Goal: Find specific page/section: Find specific page/section

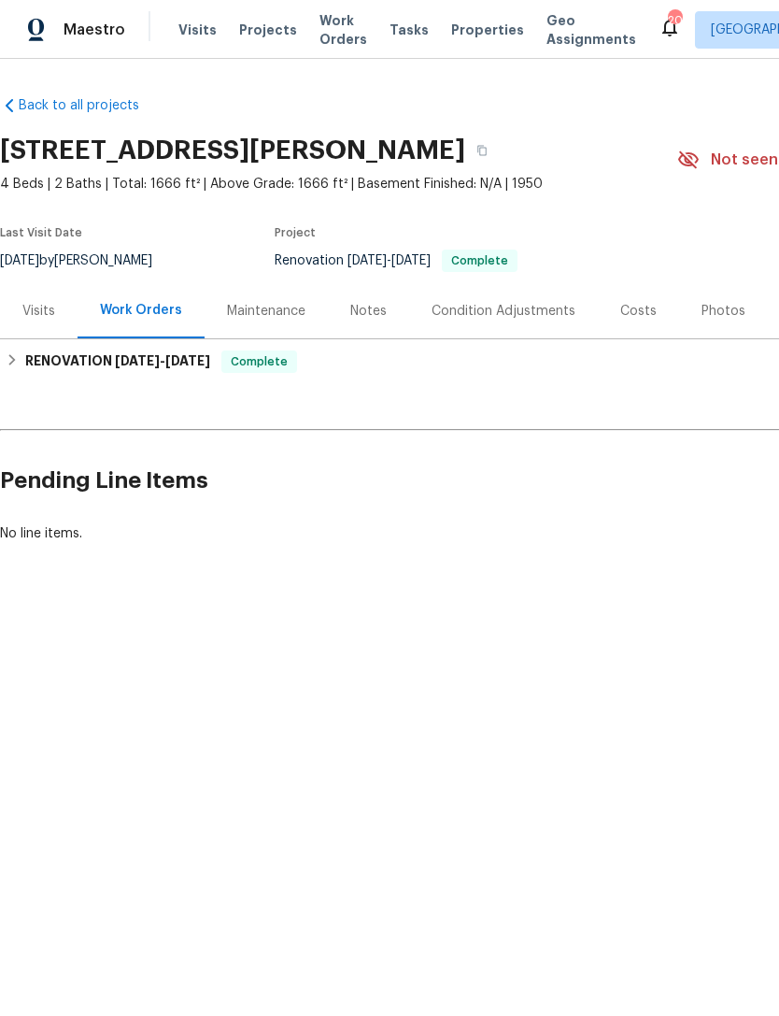
click at [50, 311] on div "Visits" at bounding box center [38, 311] width 33 height 19
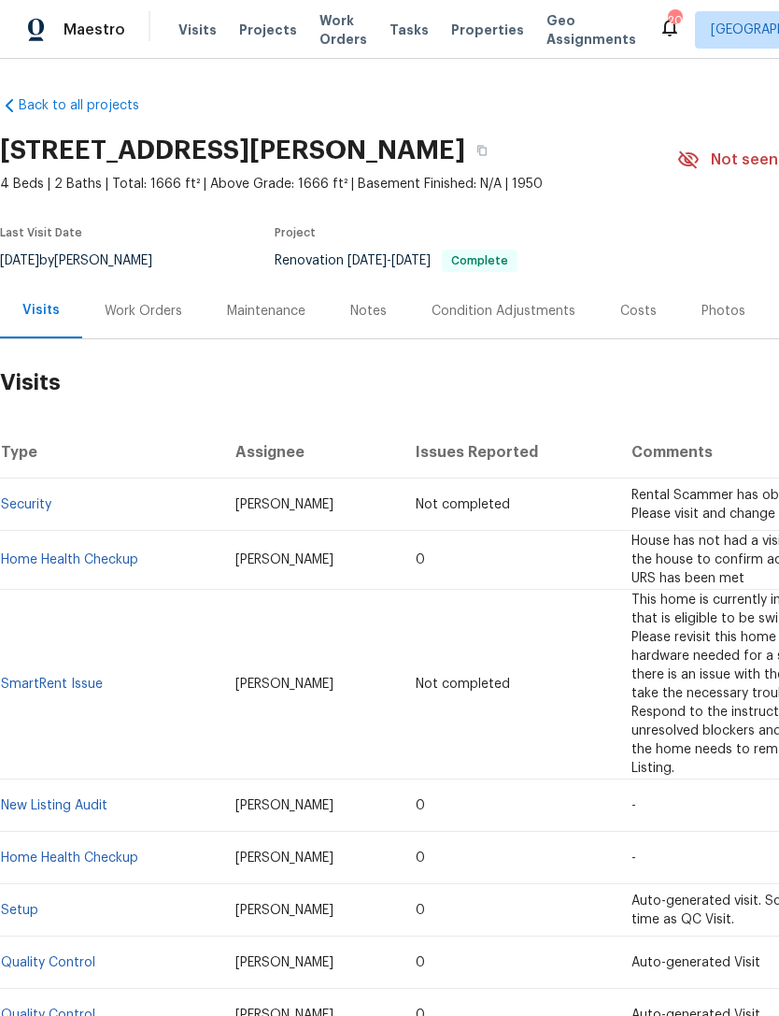
click at [687, 491] on span "Rental Scammer has obtained the LB code. Please visit and change the code asap.…" at bounding box center [766, 505] width 268 height 32
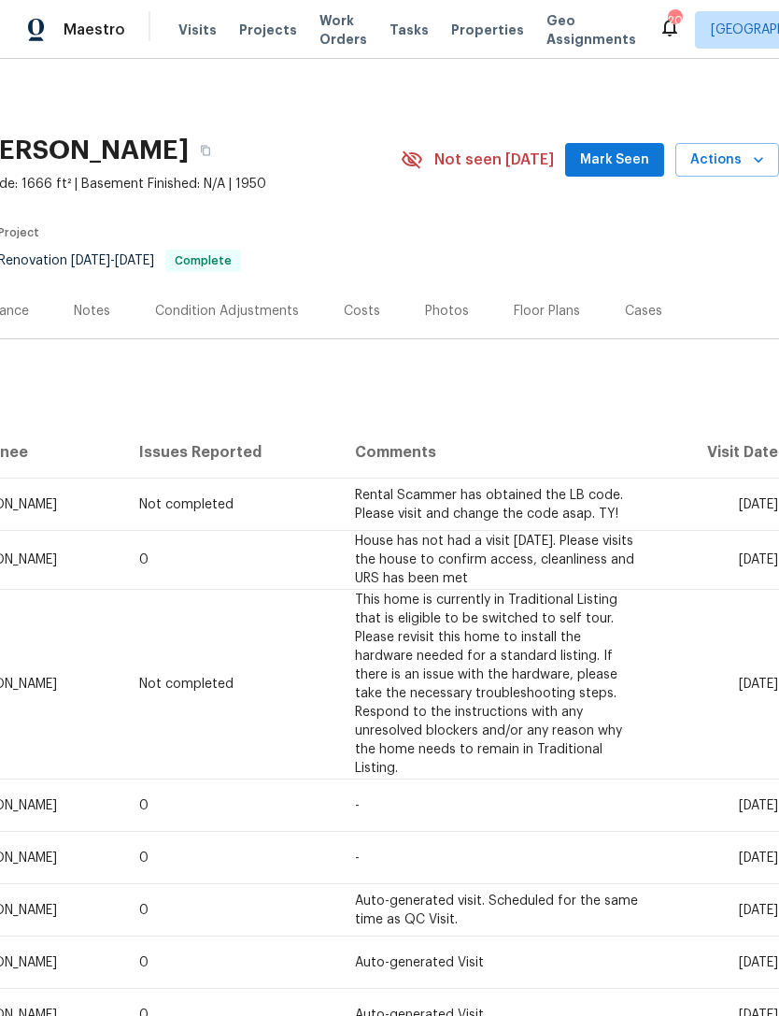
scroll to position [0, 277]
click at [438, 504] on td "Rental Scammer has obtained the LB code. Please visit and change the code asap.…" at bounding box center [498, 504] width 317 height 52
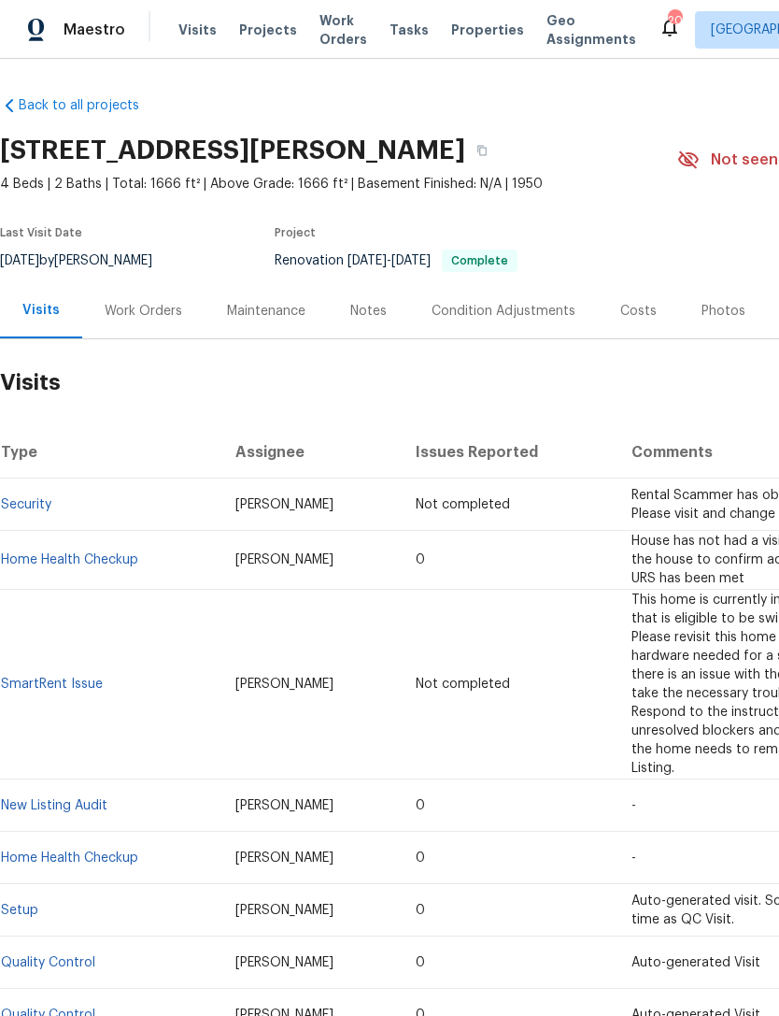
scroll to position [0, 0]
click at [331, 517] on td "[PERSON_NAME]" at bounding box center [310, 504] width 181 height 52
click at [333, 490] on td "[PERSON_NAME]" at bounding box center [310, 504] width 181 height 52
click at [340, 507] on td "[PERSON_NAME]" at bounding box center [310, 504] width 181 height 52
click at [264, 498] on span "[PERSON_NAME]" at bounding box center [284, 504] width 98 height 13
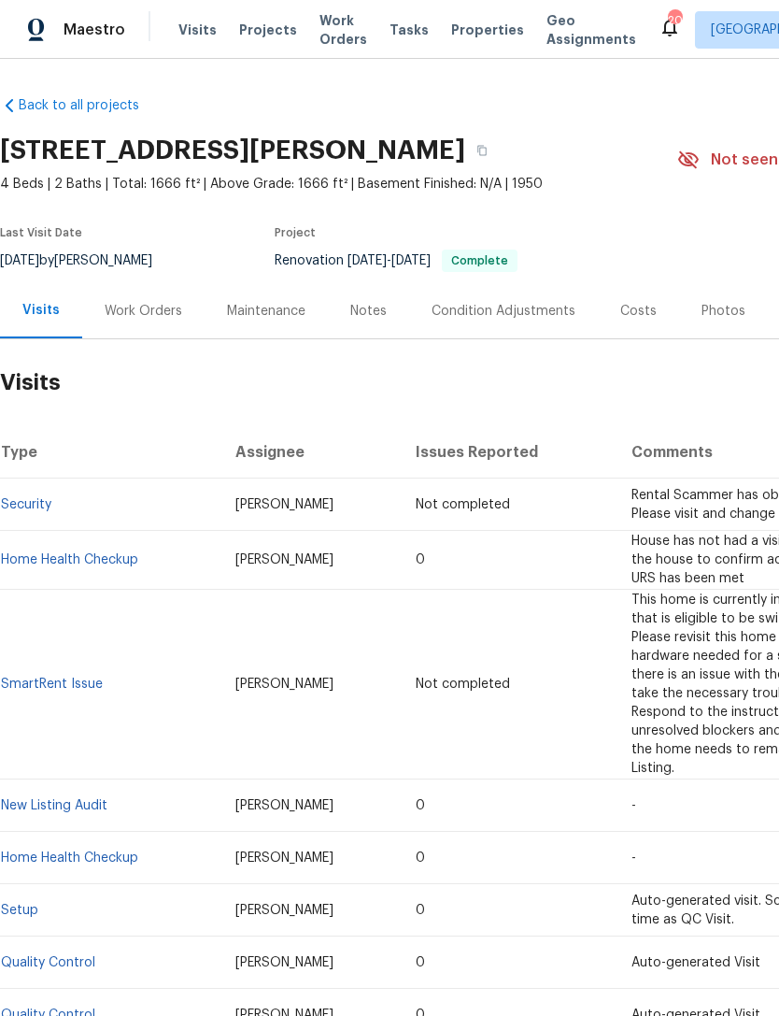
click at [118, 524] on td "Security" at bounding box center [110, 504] width 220 height 52
click at [671, 507] on span "Rental Scammer has obtained the LB code. Please visit and change the code asap.…" at bounding box center [766, 505] width 268 height 32
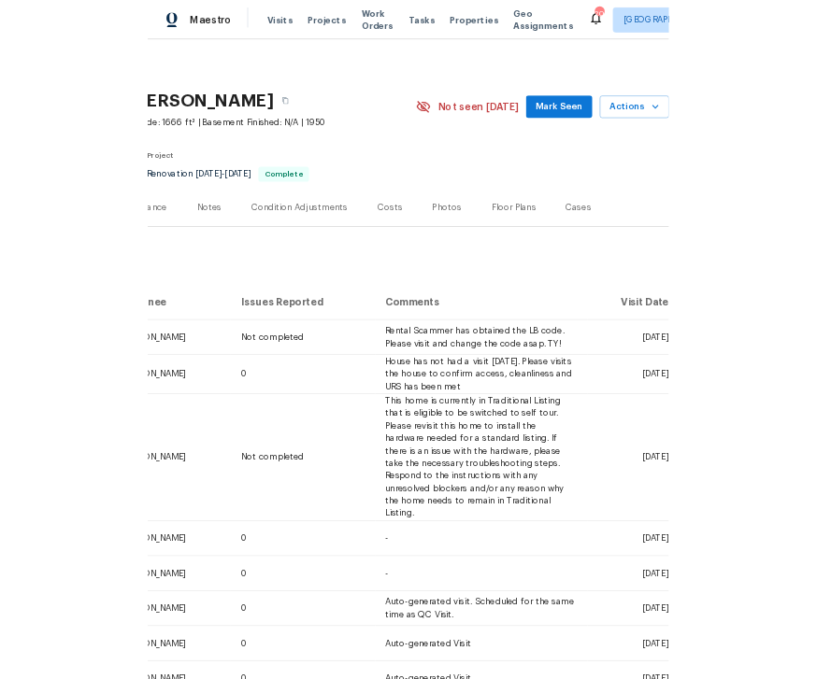
scroll to position [0, 277]
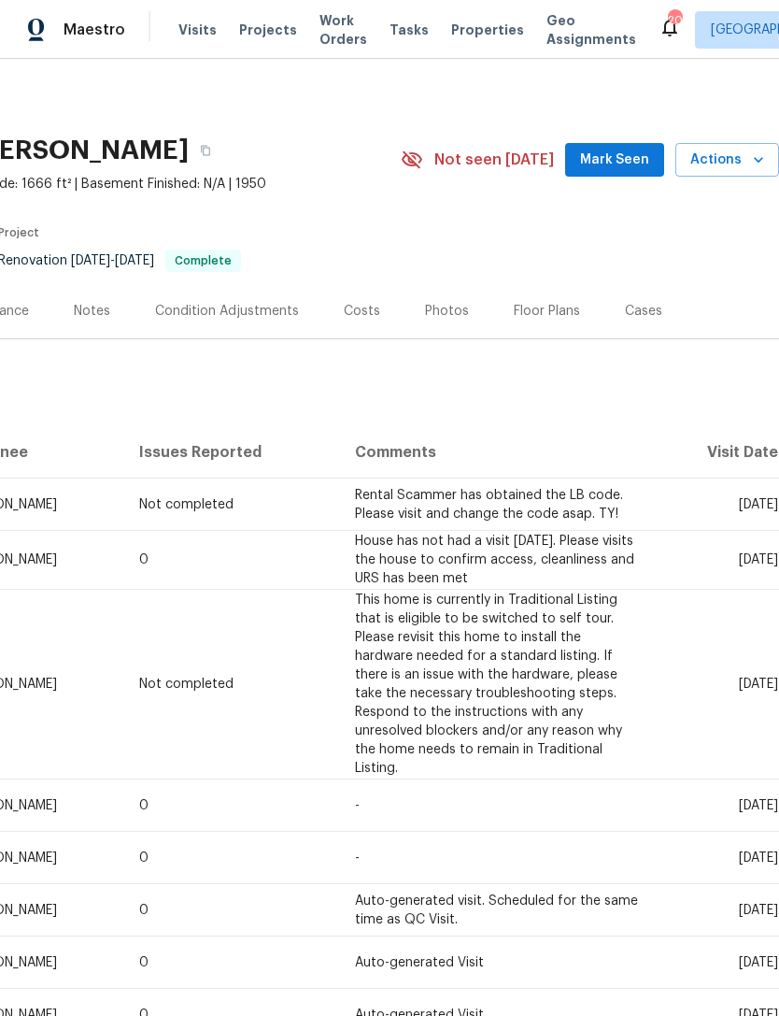
click at [739, 502] on span "[DATE]" at bounding box center [758, 504] width 39 height 13
click at [739, 498] on span "[DATE]" at bounding box center [758, 504] width 39 height 13
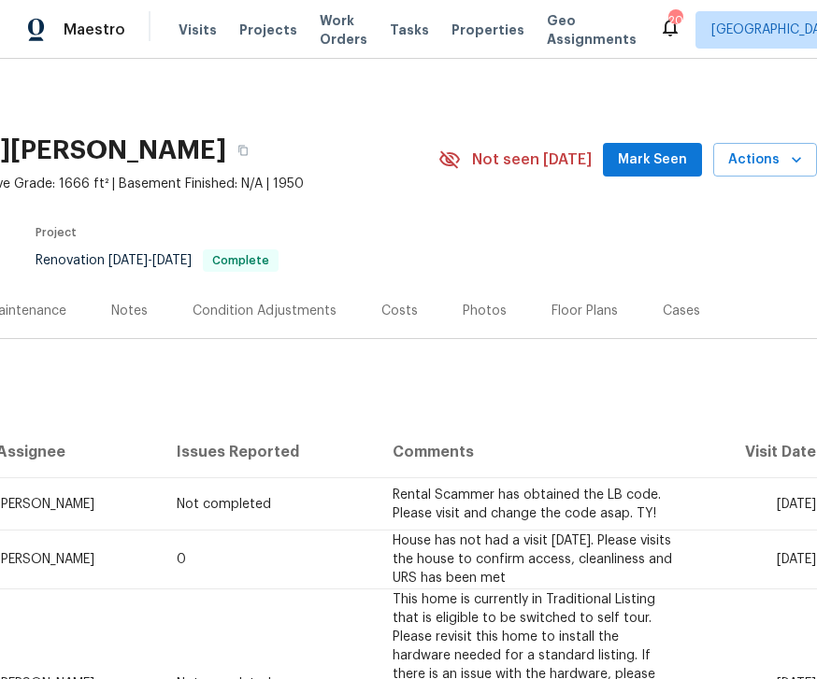
scroll to position [0, 239]
click at [767, 159] on span "Actions" at bounding box center [765, 160] width 74 height 23
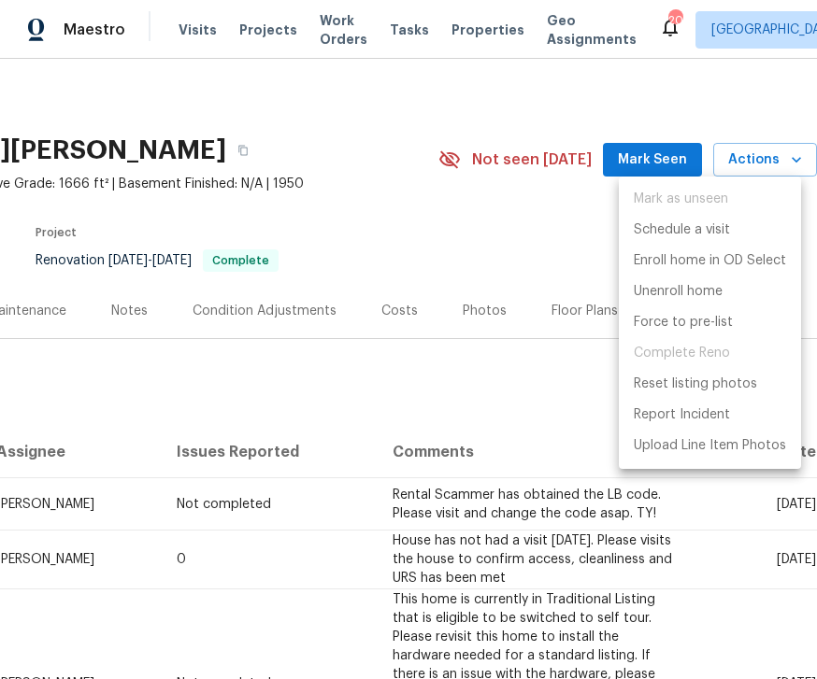
click at [333, 381] on div at bounding box center [408, 339] width 817 height 679
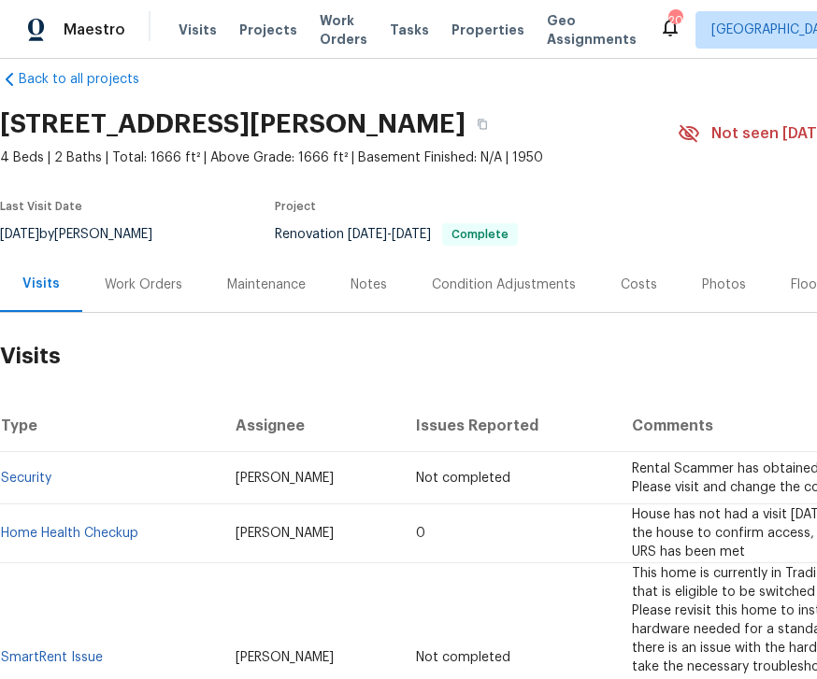
scroll to position [26, 0]
click at [280, 484] on td "[PERSON_NAME]" at bounding box center [310, 478] width 181 height 52
click at [422, 469] on td "Not completed" at bounding box center [508, 478] width 215 height 52
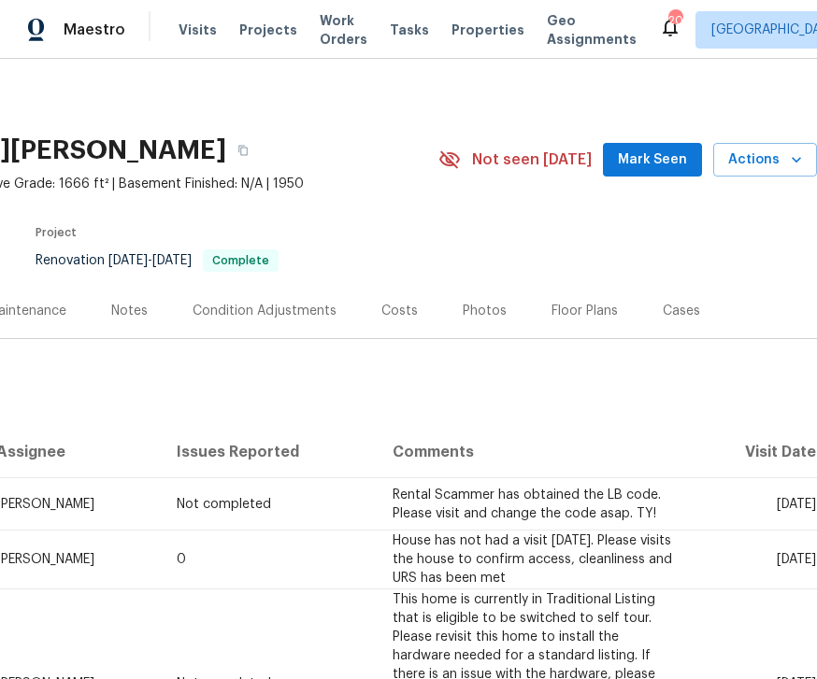
scroll to position [0, 239]
click at [776, 498] on span "[DATE]" at bounding box center [795, 504] width 39 height 13
click at [776, 500] on span "[DATE]" at bounding box center [795, 504] width 39 height 13
click at [778, 443] on th "Visit Date" at bounding box center [755, 452] width 122 height 52
click at [778, 499] on span "[DATE]" at bounding box center [795, 504] width 39 height 13
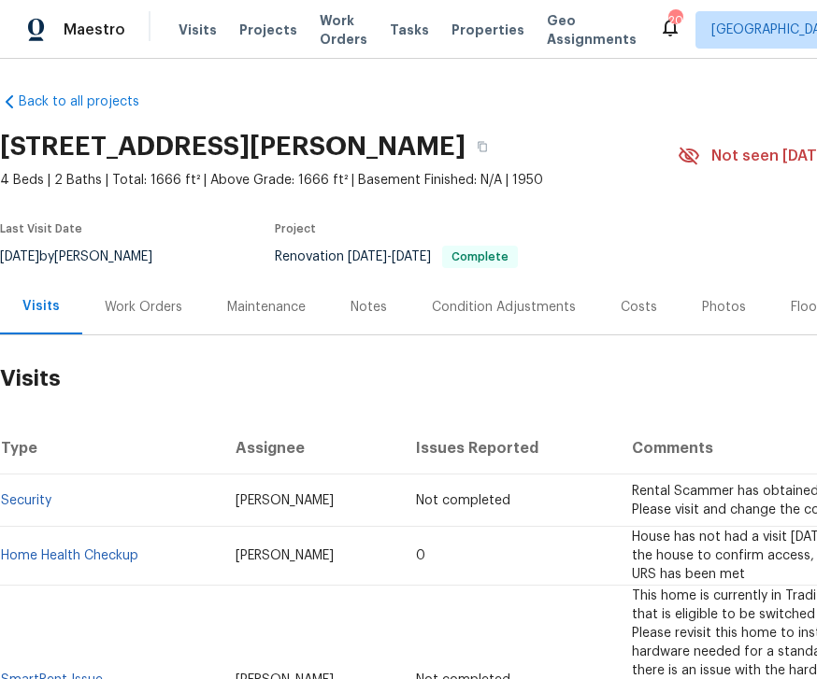
scroll to position [4, 0]
click at [206, 25] on span "Visits" at bounding box center [197, 30] width 38 height 19
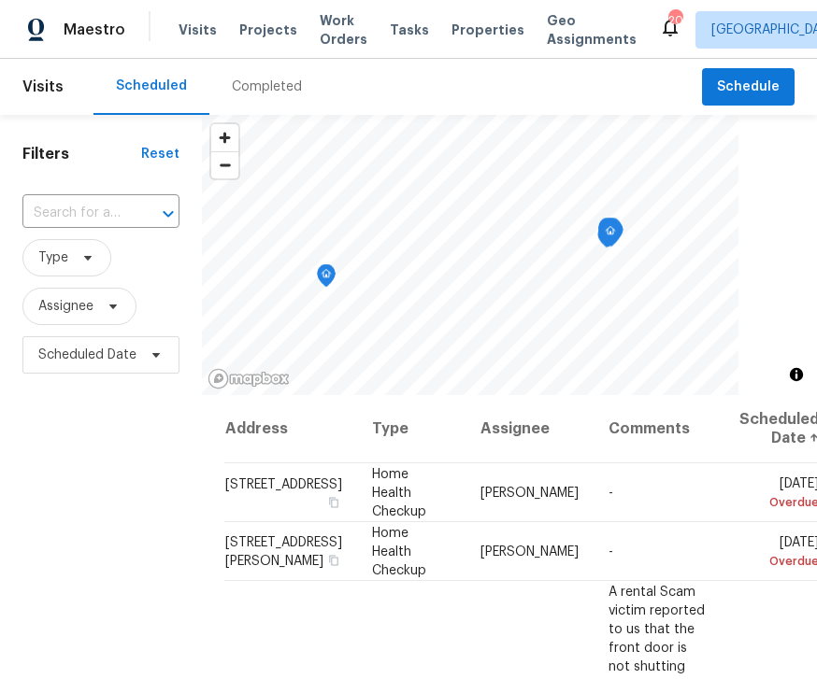
click at [155, 214] on button "Open" at bounding box center [168, 214] width 26 height 26
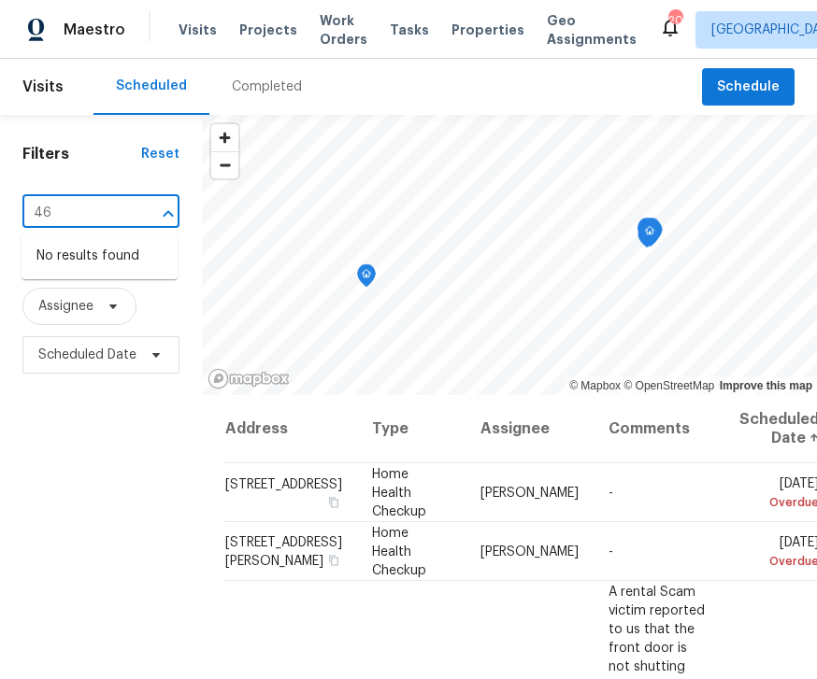
type input "4"
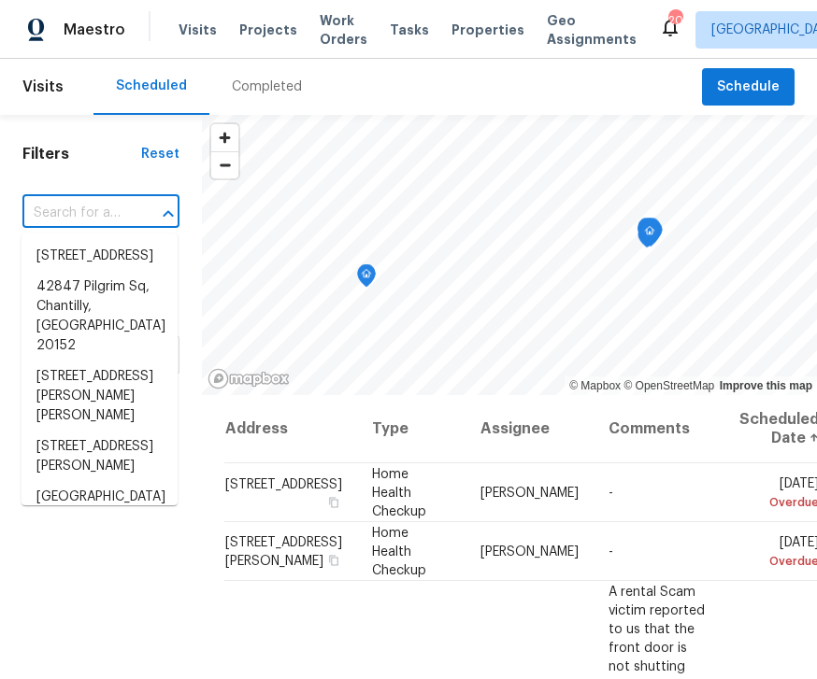
click at [77, 218] on input "text" at bounding box center [74, 213] width 105 height 29
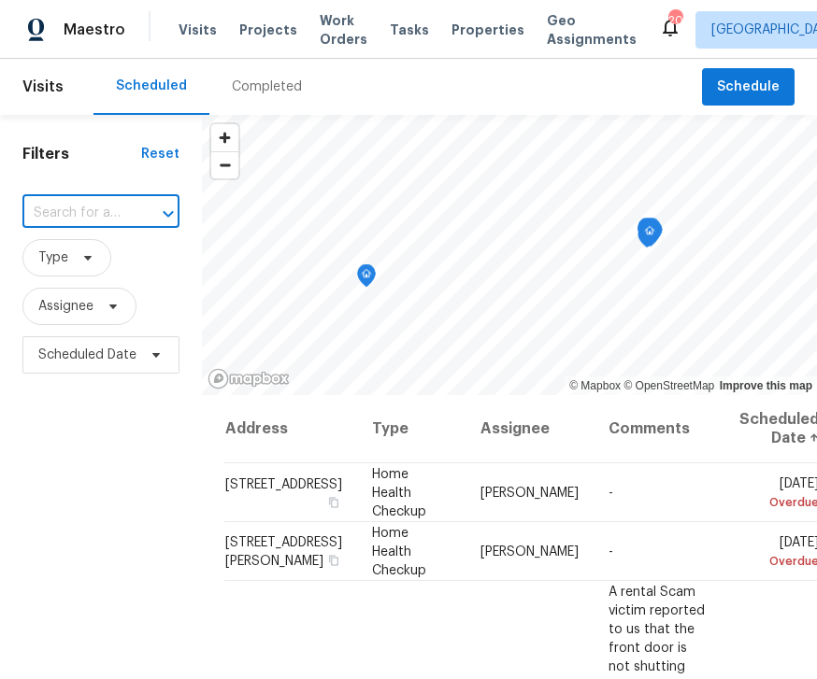
paste input "[STREET_ADDRESS][PERSON_NAME]"
type input "[STREET_ADDRESS][PERSON_NAME]"
click at [49, 78] on span "Visits" at bounding box center [42, 86] width 41 height 41
click at [113, 221] on input "text" at bounding box center [74, 213] width 105 height 29
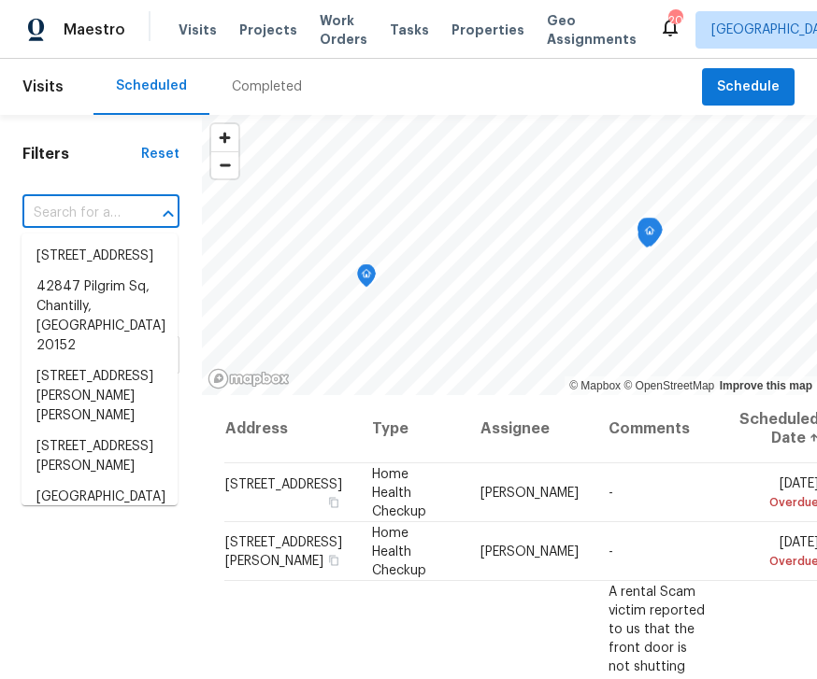
click at [113, 220] on input "text" at bounding box center [74, 213] width 105 height 29
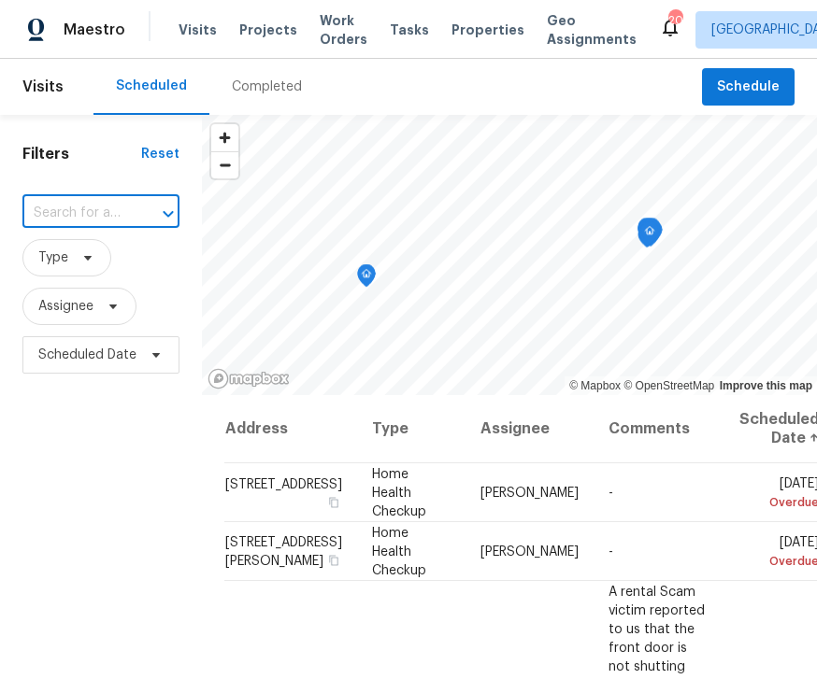
paste input "[STREET_ADDRESS][PERSON_NAME]"
type input "[STREET_ADDRESS][PERSON_NAME]"
click at [70, 101] on header "Visits Scheduled Completed Schedule" at bounding box center [408, 87] width 817 height 56
click at [68, 83] on header "Visits Scheduled Completed Schedule" at bounding box center [408, 87] width 817 height 56
click at [59, 84] on span "Visits" at bounding box center [42, 86] width 41 height 41
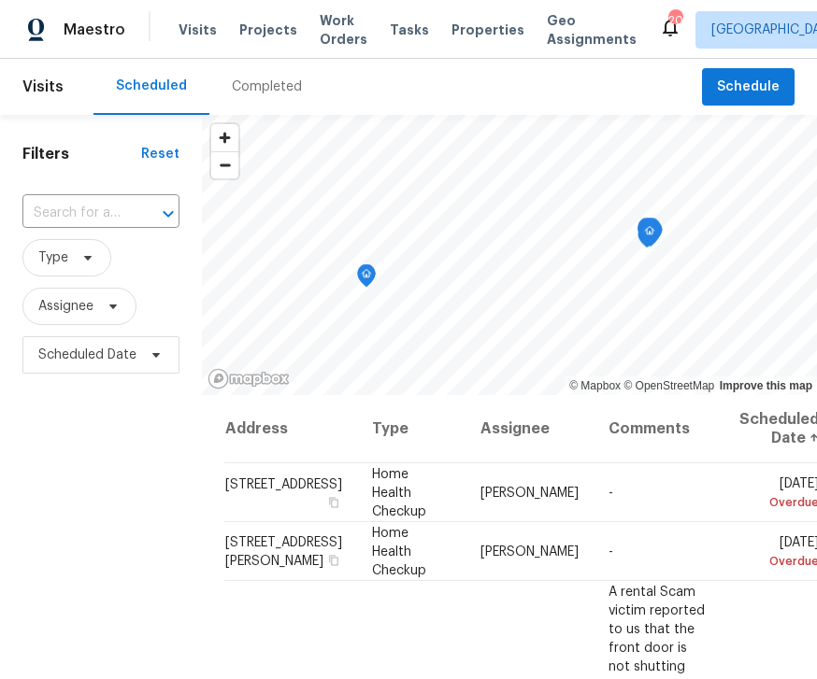
click at [57, 76] on span "Visits" at bounding box center [42, 86] width 41 height 41
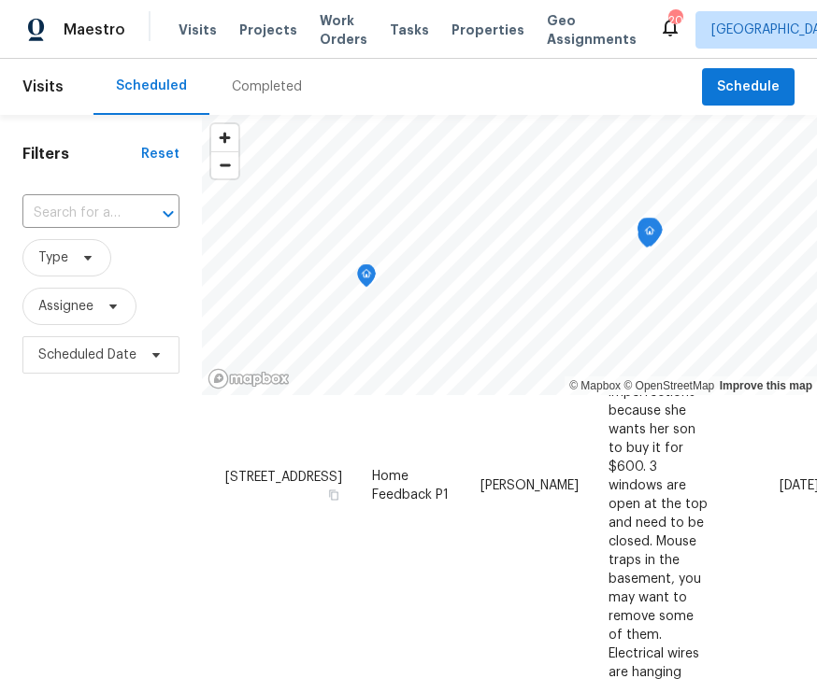
scroll to position [1230, 0]
click at [68, 73] on header "Visits Scheduled Completed Schedule" at bounding box center [408, 87] width 817 height 56
click at [59, 86] on span "Visits" at bounding box center [42, 86] width 41 height 41
click at [276, 72] on div "Completed" at bounding box center [266, 87] width 115 height 56
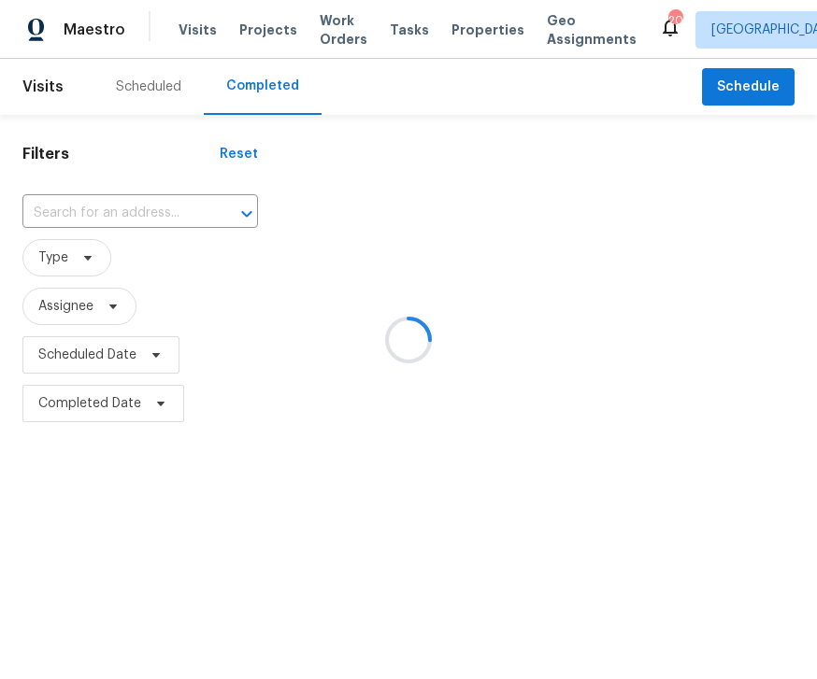
click at [73, 78] on div at bounding box center [408, 339] width 817 height 679
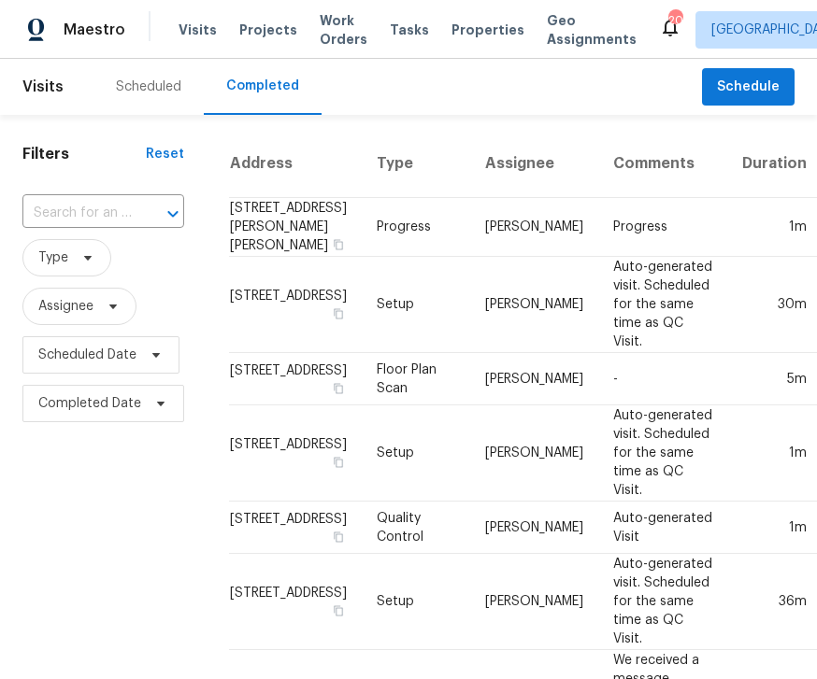
click at [59, 76] on span "Visits" at bounding box center [42, 86] width 41 height 41
click at [153, 72] on div "Scheduled" at bounding box center [148, 87] width 110 height 56
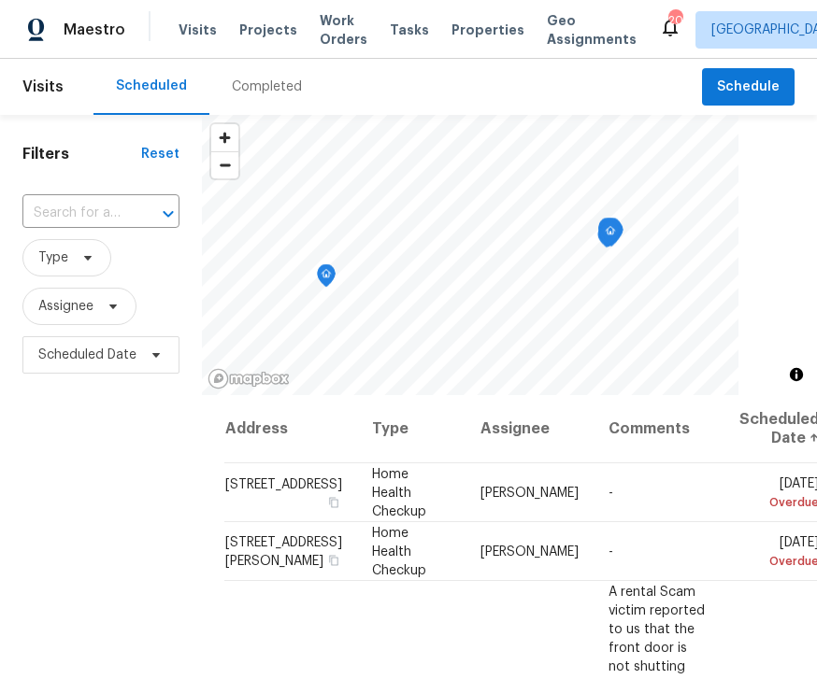
click at [158, 204] on icon "Open" at bounding box center [168, 214] width 22 height 22
type input "[PERSON_NAME]"
click at [107, 434] on div "Filters Reset [PERSON_NAME] ​ Type Assignee Scheduled Date" at bounding box center [101, 527] width 202 height 824
click at [129, 301] on span "Assignee" at bounding box center [79, 306] width 114 height 37
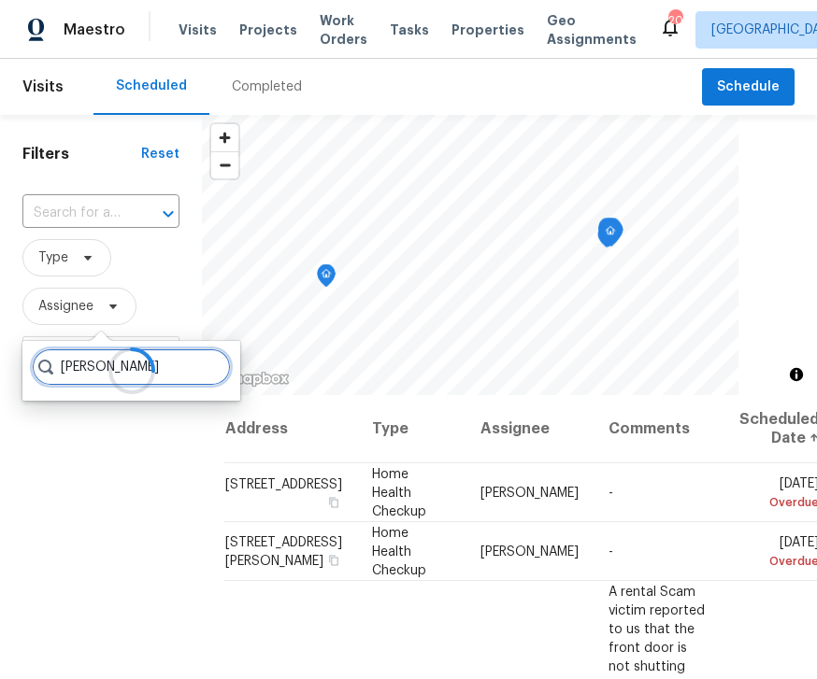
type input "[PERSON_NAME]"
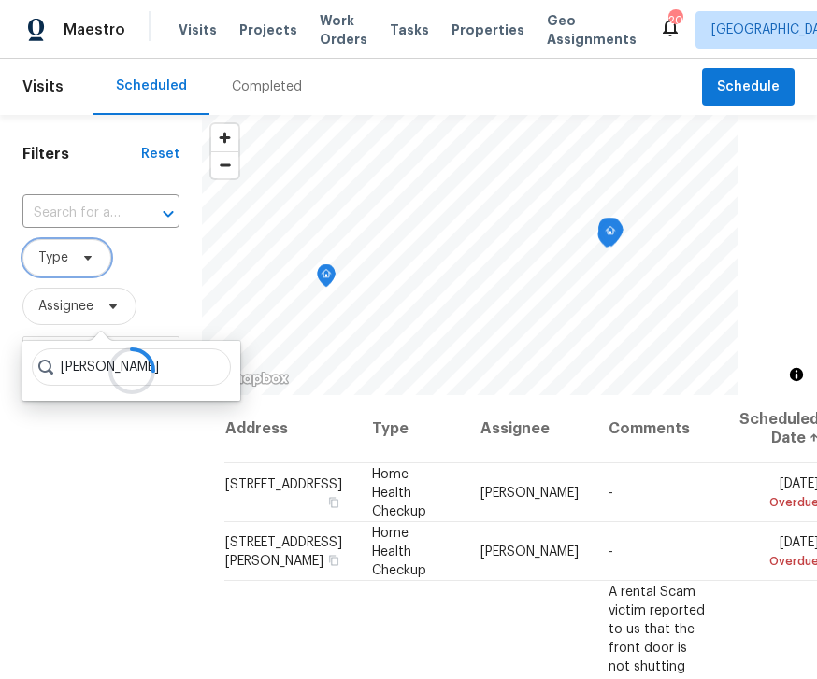
click at [97, 239] on span "Type" at bounding box center [66, 257] width 89 height 37
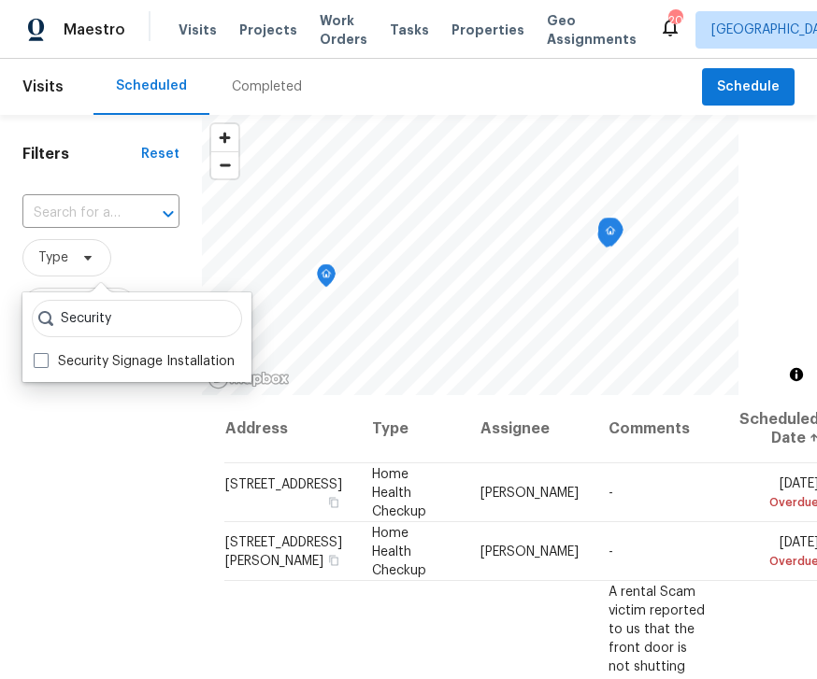
type input "Security"
click at [187, 300] on input "Security" at bounding box center [137, 318] width 210 height 37
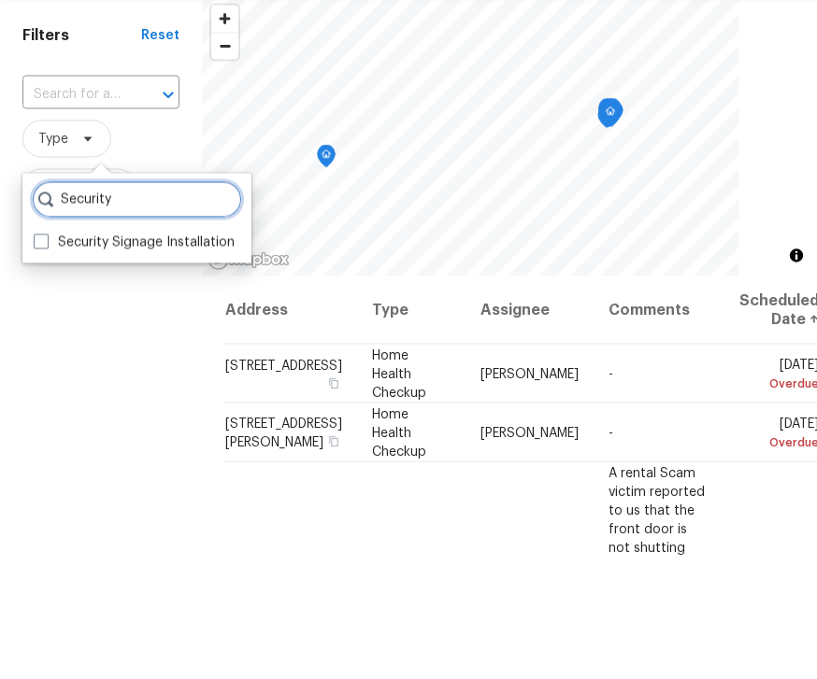
click at [139, 300] on input "Security" at bounding box center [137, 318] width 210 height 37
click at [128, 237] on div "Filters Reset ​ Type Assignee Scheduled Date" at bounding box center [101, 527] width 202 height 824
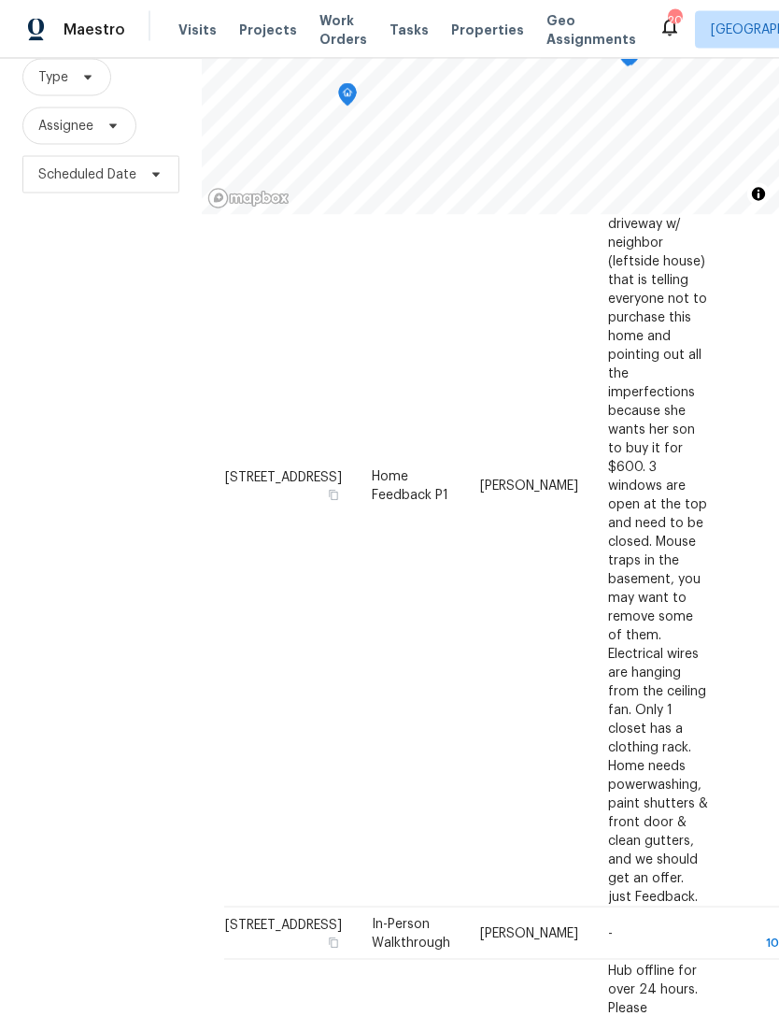
scroll to position [60, 0]
click at [567, 979] on div "Address Type Assignee Comments Scheduled Date ↑ [STREET_ADDRESS] Home Health Ch…" at bounding box center [490, 551] width 533 height 2774
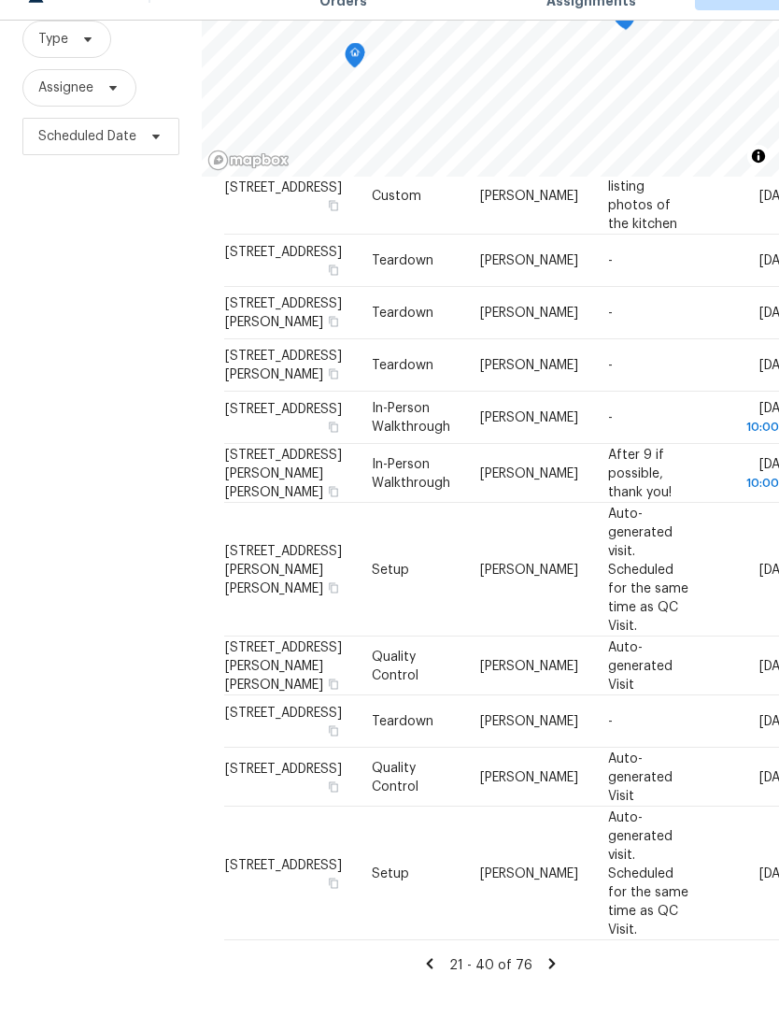
scroll to position [0, 0]
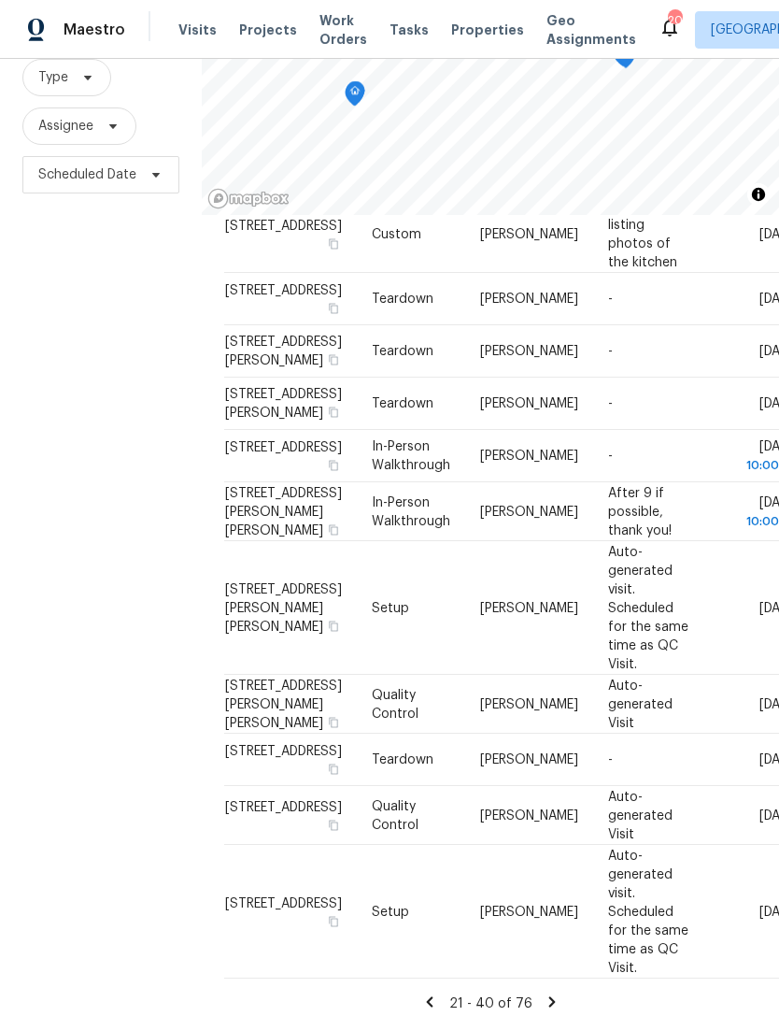
click at [189, 36] on span "Visits" at bounding box center [197, 30] width 38 height 19
click at [548, 995] on icon at bounding box center [552, 1001] width 17 height 17
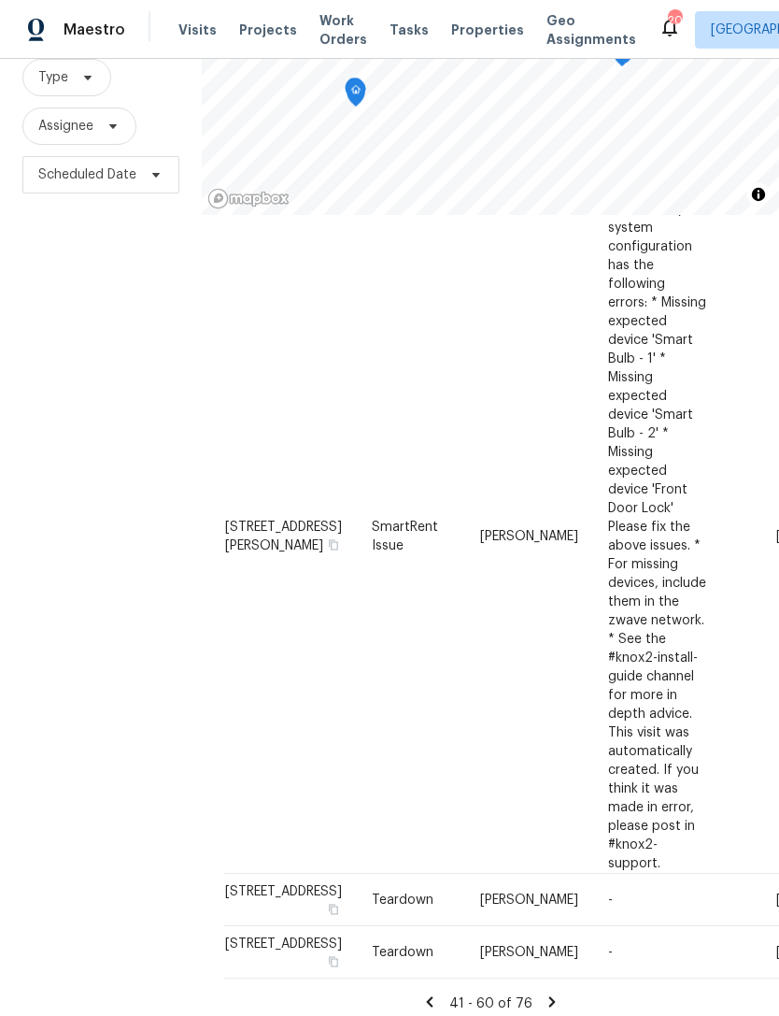
click at [546, 993] on icon at bounding box center [552, 1001] width 17 height 17
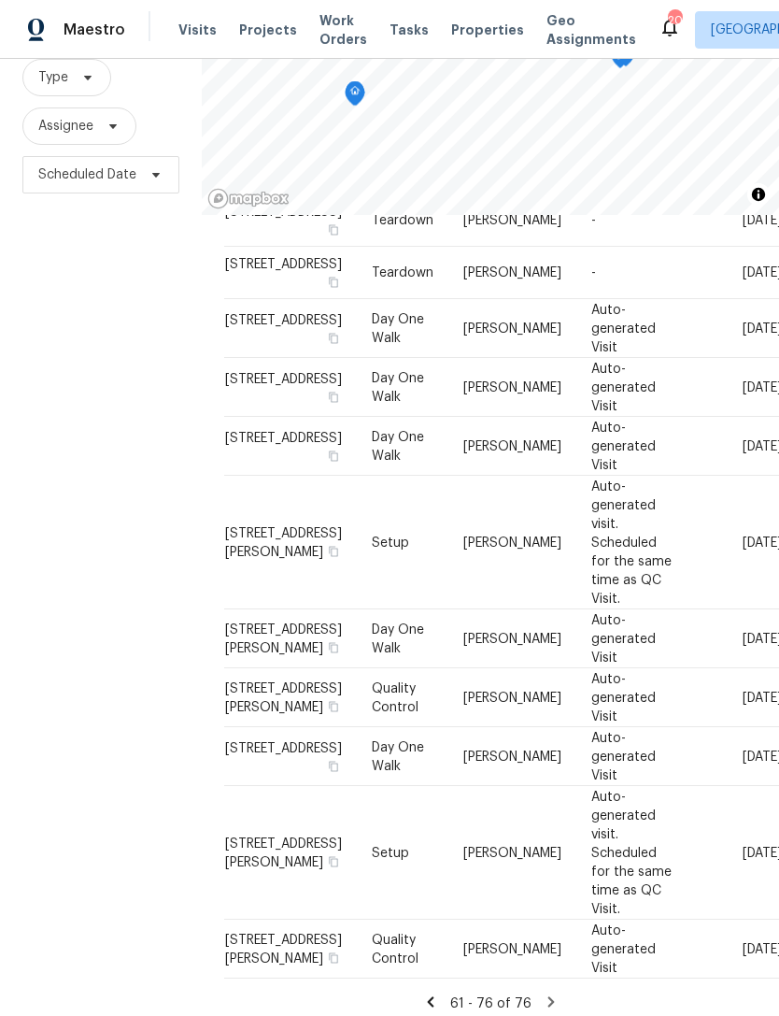
scroll to position [0, 0]
click at [555, 993] on icon at bounding box center [551, 1001] width 17 height 17
click at [548, 993] on icon at bounding box center [551, 1001] width 17 height 17
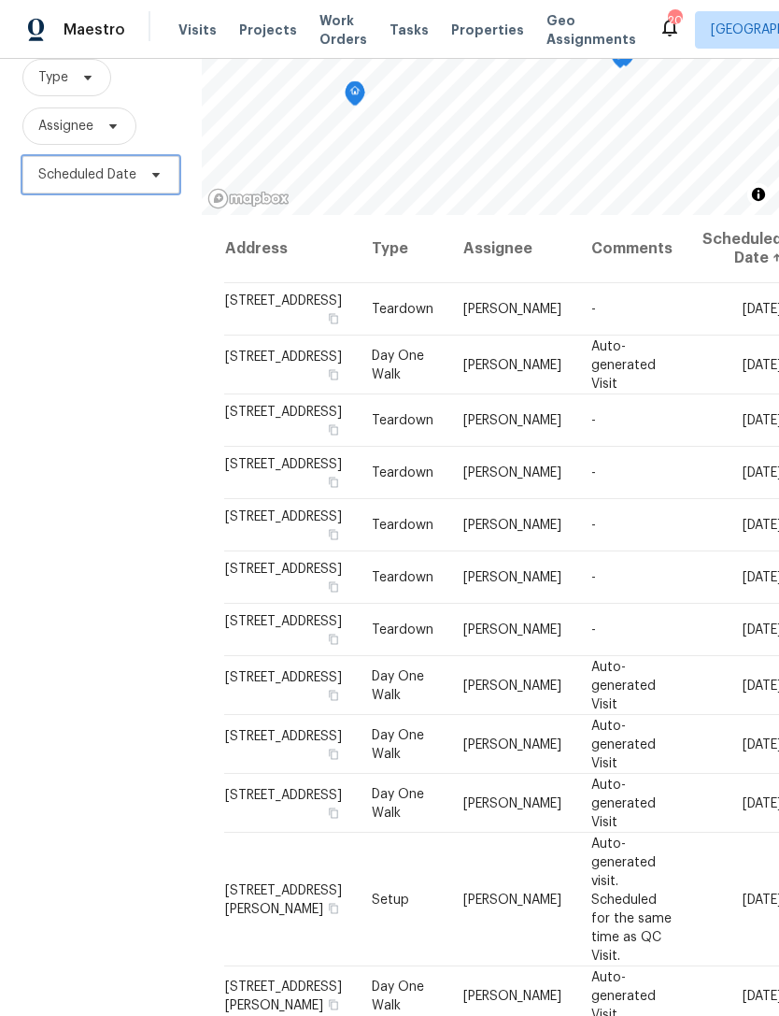
click at [158, 167] on icon at bounding box center [156, 174] width 15 height 15
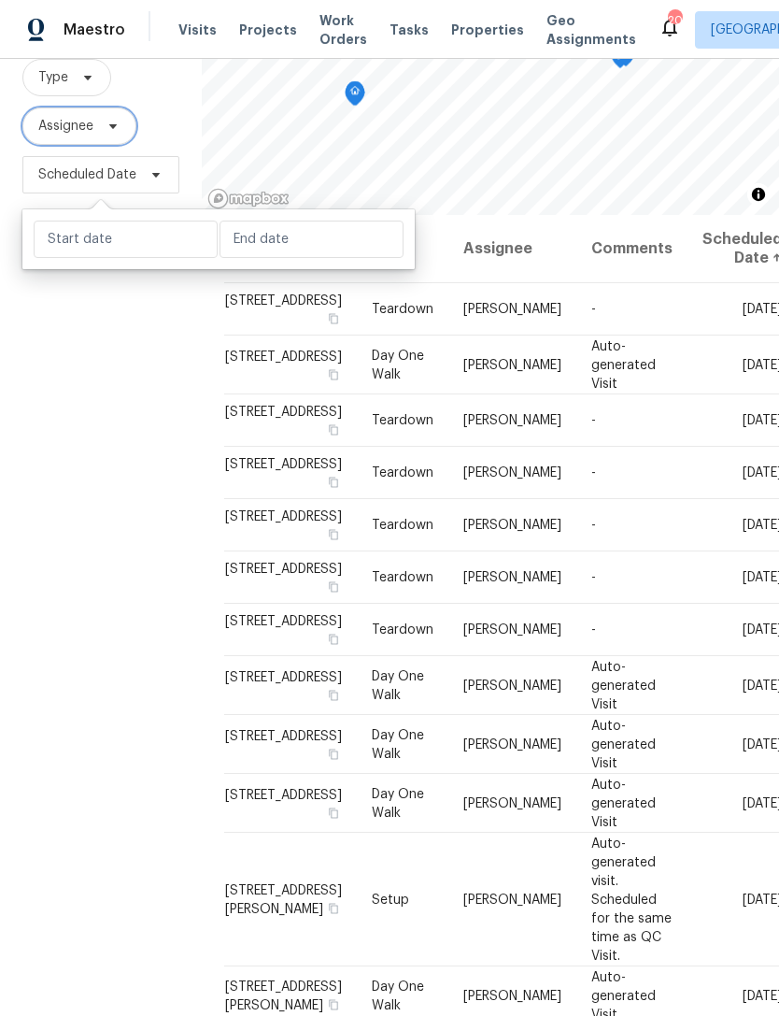
click at [129, 107] on span "Assignee" at bounding box center [79, 125] width 114 height 37
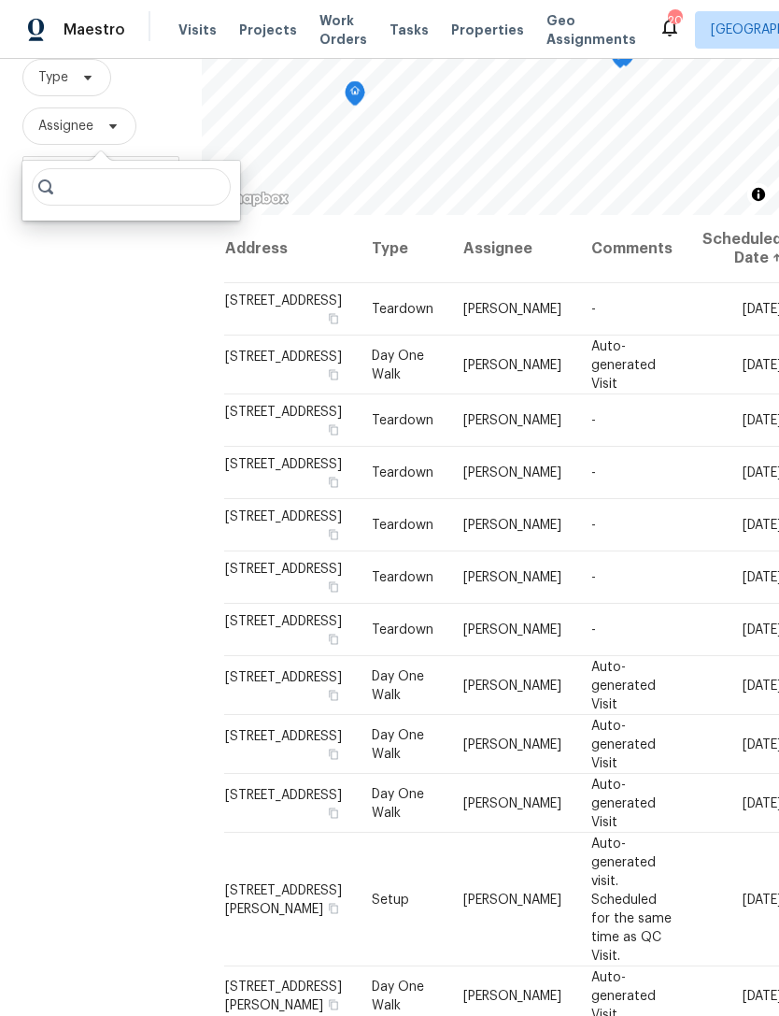
click at [121, 168] on input "search" at bounding box center [131, 186] width 199 height 37
click at [164, 168] on input "search" at bounding box center [131, 186] width 199 height 37
type input "[PERSON_NAME][EMAIL_ADDRESS][PERSON_NAME][DOMAIN_NAME]"
click at [36, 511] on div "Filters Reset ​ Type Assignee Scheduled Date" at bounding box center [101, 481] width 202 height 1093
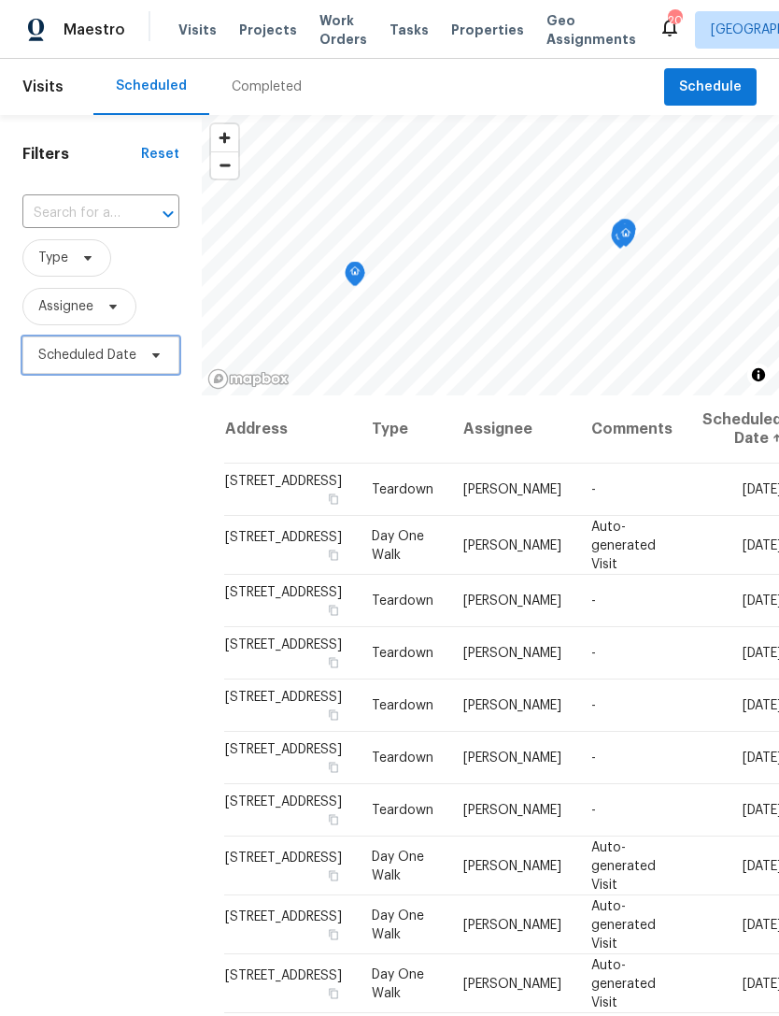
click at [70, 346] on span "Scheduled Date" at bounding box center [87, 355] width 98 height 19
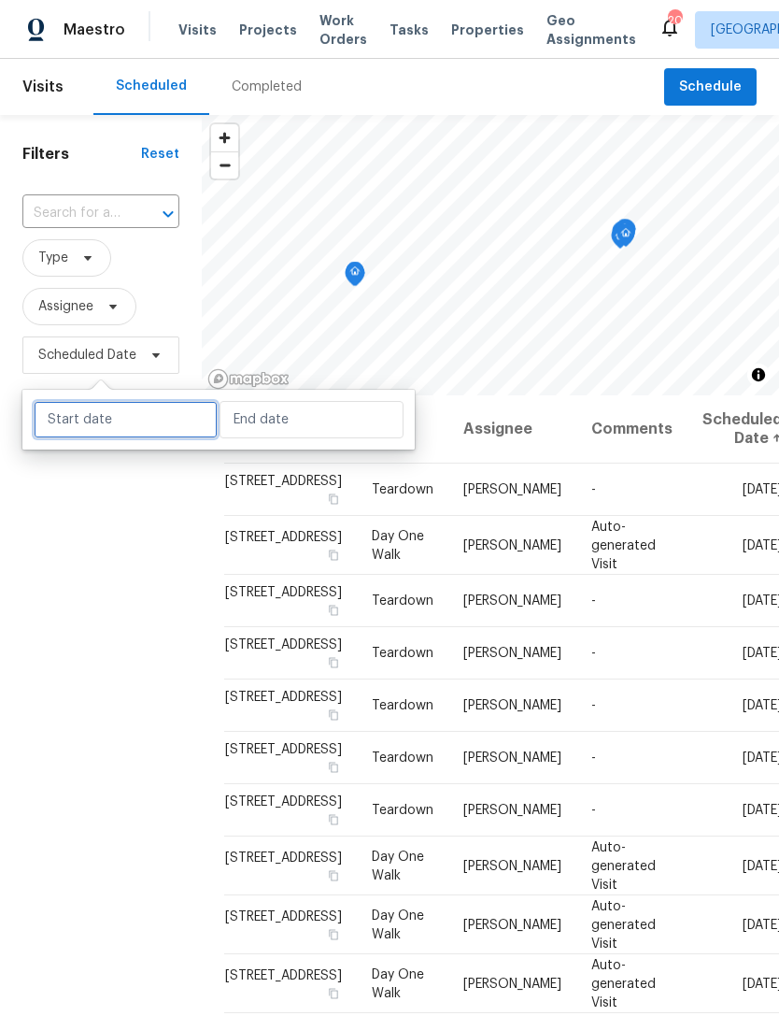
click at [71, 403] on input "text" at bounding box center [126, 419] width 184 height 37
select select "8"
select select "2025"
select select "9"
select select "2025"
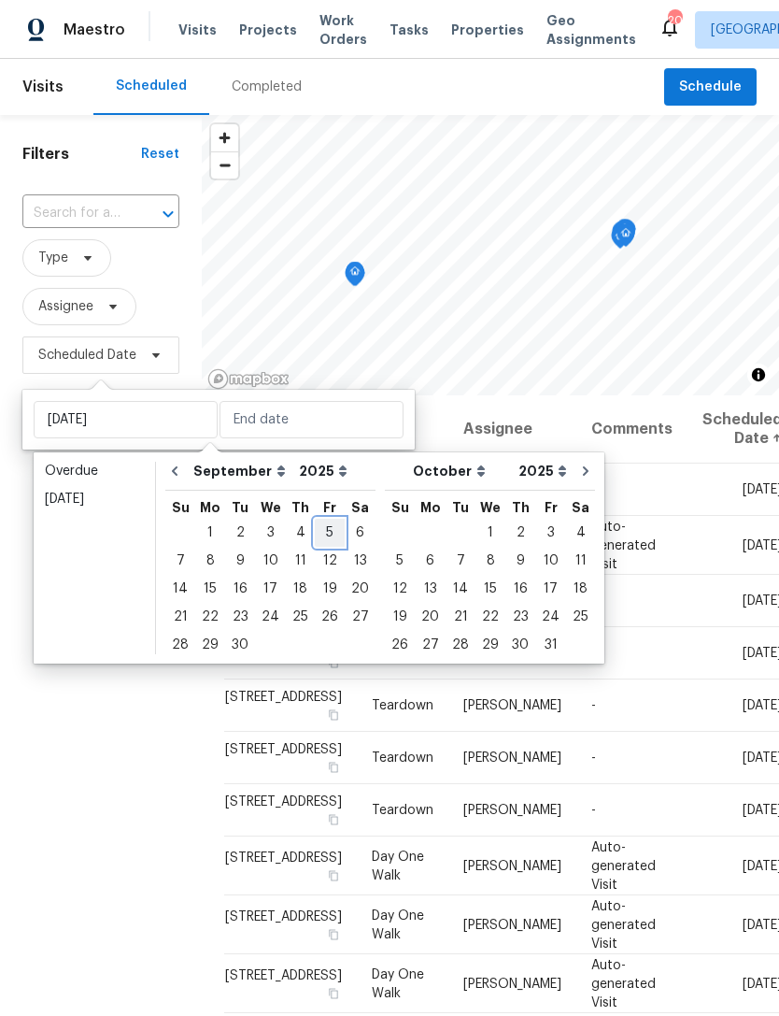
click at [332, 535] on div "5" at bounding box center [330, 532] width 30 height 26
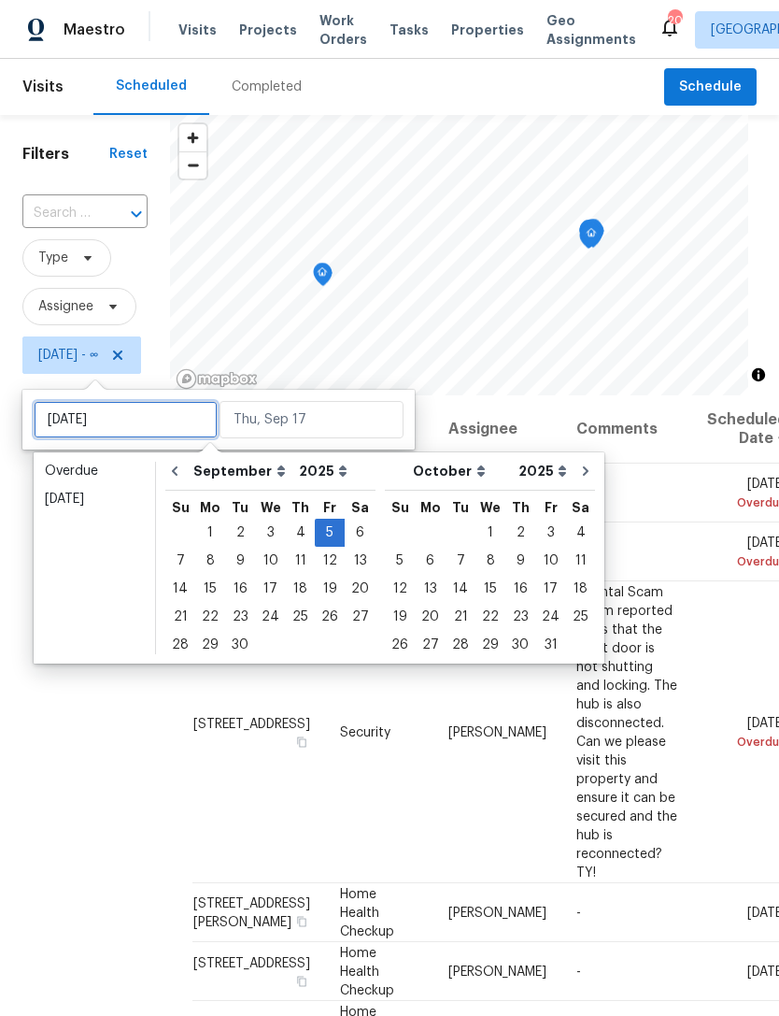
type input "[DATE]"
click at [303, 533] on div "4" at bounding box center [300, 532] width 29 height 26
type input "[DATE]"
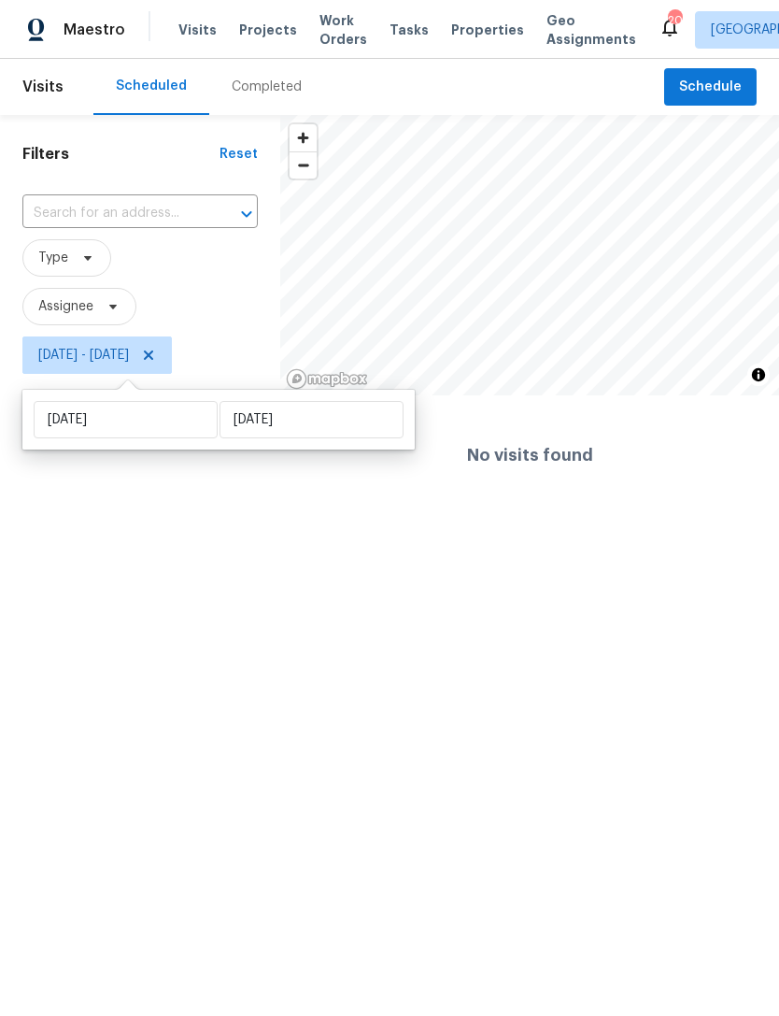
click at [192, 27] on span "Visits" at bounding box center [197, 30] width 38 height 19
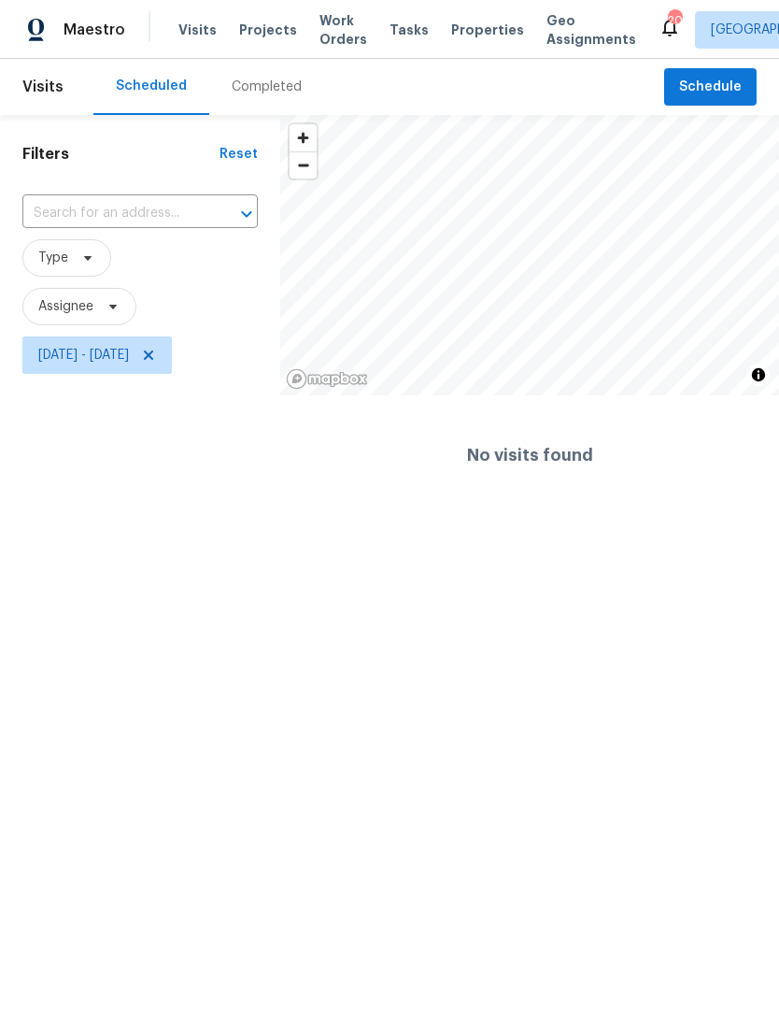
click at [208, 28] on span "Visits" at bounding box center [197, 30] width 38 height 19
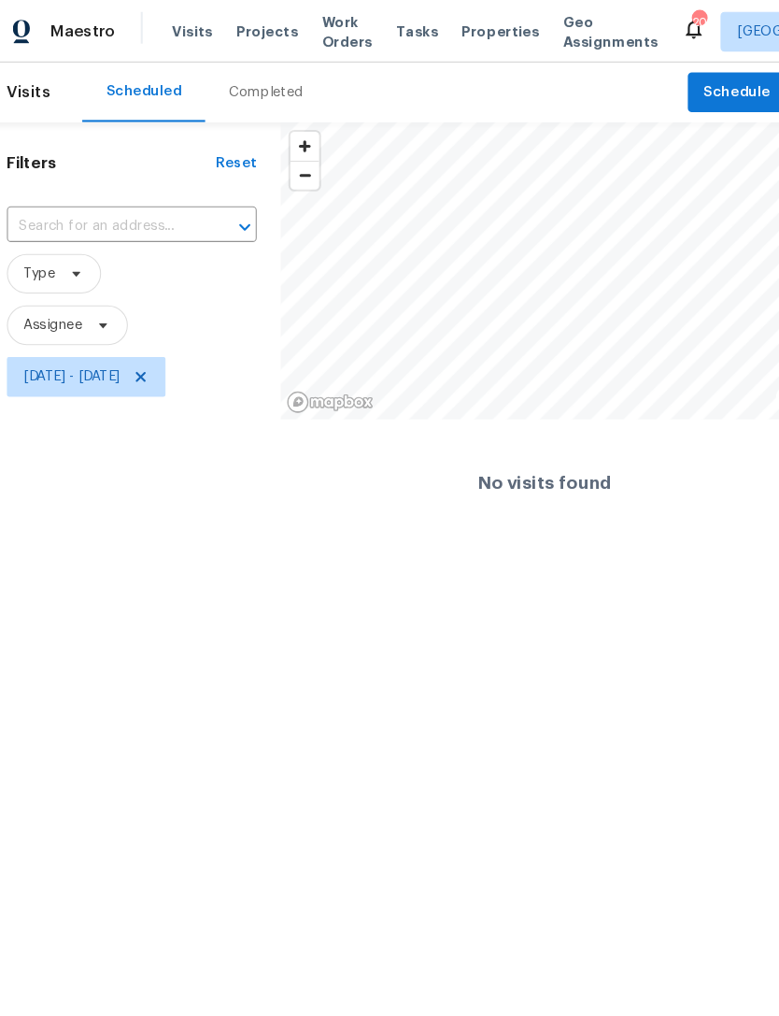
click at [461, 30] on span "Properties" at bounding box center [487, 30] width 73 height 19
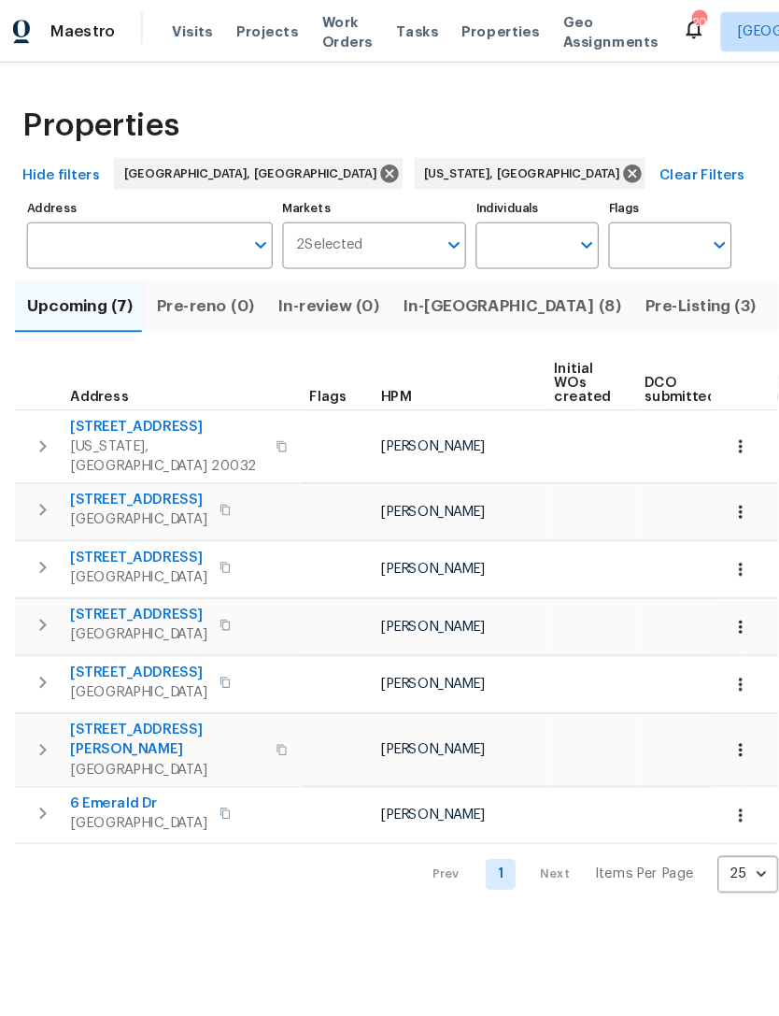
click at [74, 200] on label "Address" at bounding box center [157, 196] width 232 height 11
click at [74, 209] on input "Address" at bounding box center [143, 231] width 204 height 44
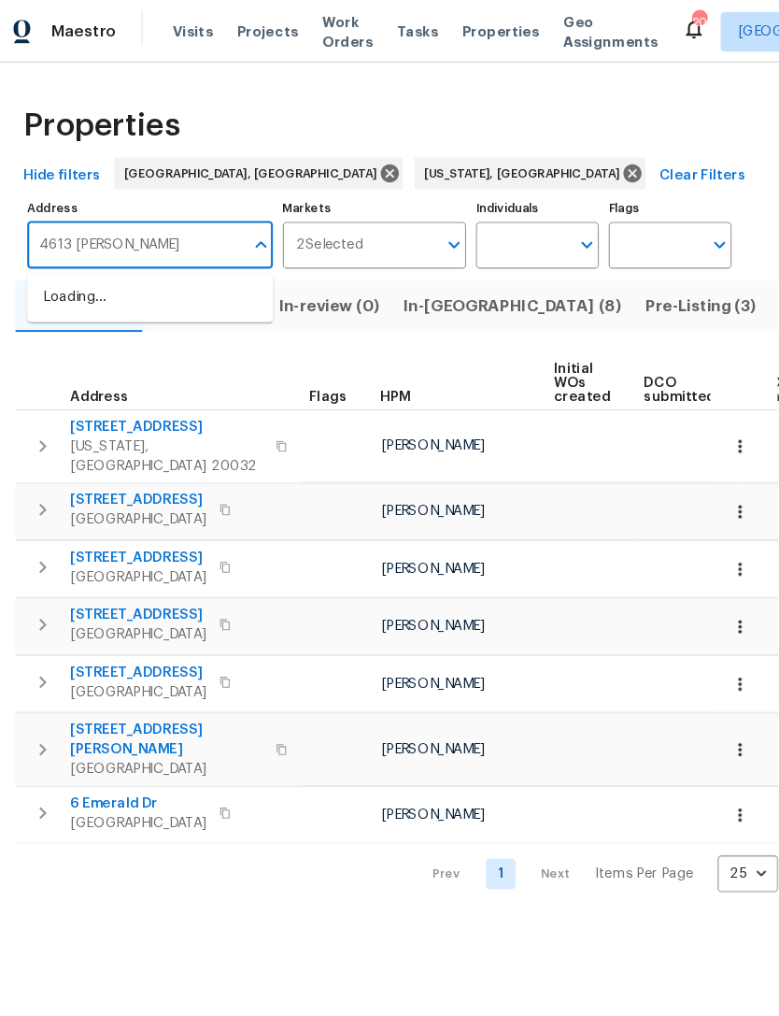
type input "4613 [PERSON_NAME]"
click at [81, 253] on input "4613 [PERSON_NAME]" at bounding box center [143, 231] width 204 height 44
click at [110, 278] on li "[STREET_ADDRESS][PERSON_NAME]" at bounding box center [157, 290] width 232 height 50
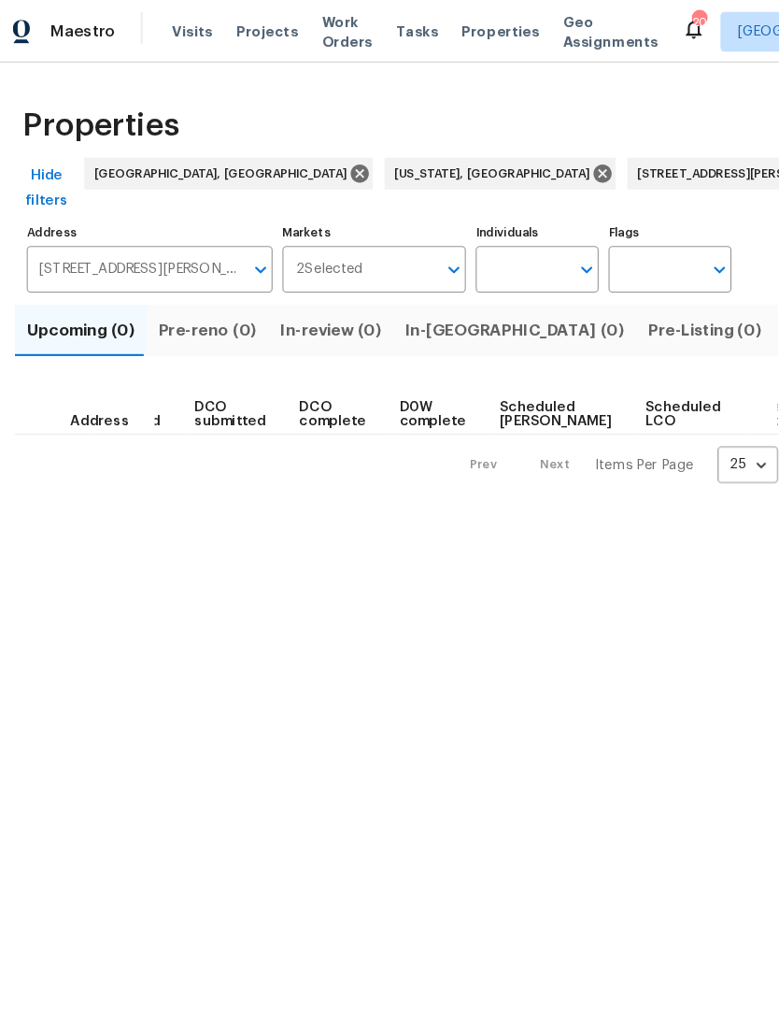
scroll to position [0, 182]
click at [178, 25] on span "Visits" at bounding box center [197, 30] width 38 height 19
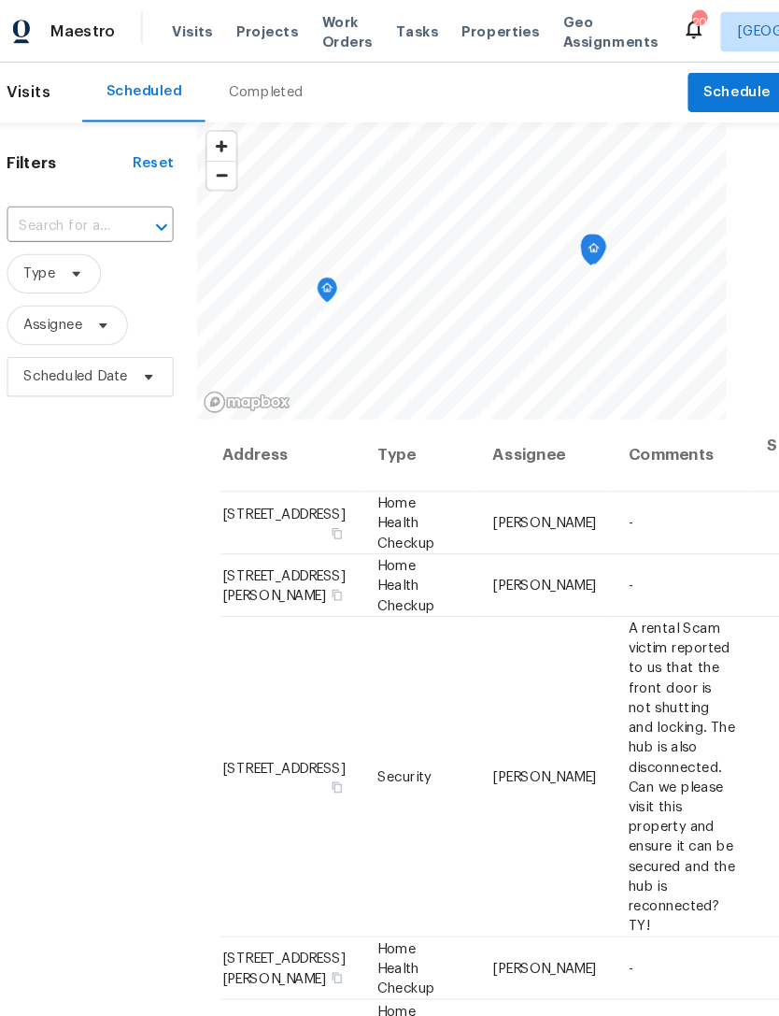
click at [96, 208] on input "text" at bounding box center [74, 213] width 105 height 29
type input "4613 P"
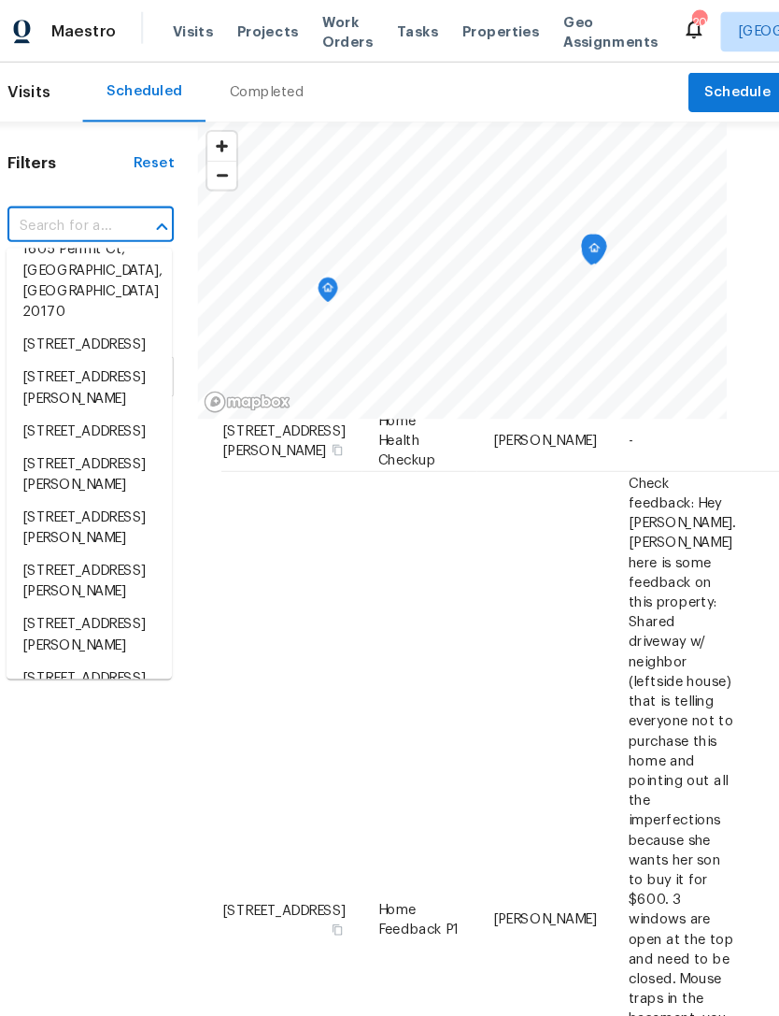
scroll to position [851, 0]
click at [457, 28] on span "Properties" at bounding box center [487, 30] width 73 height 19
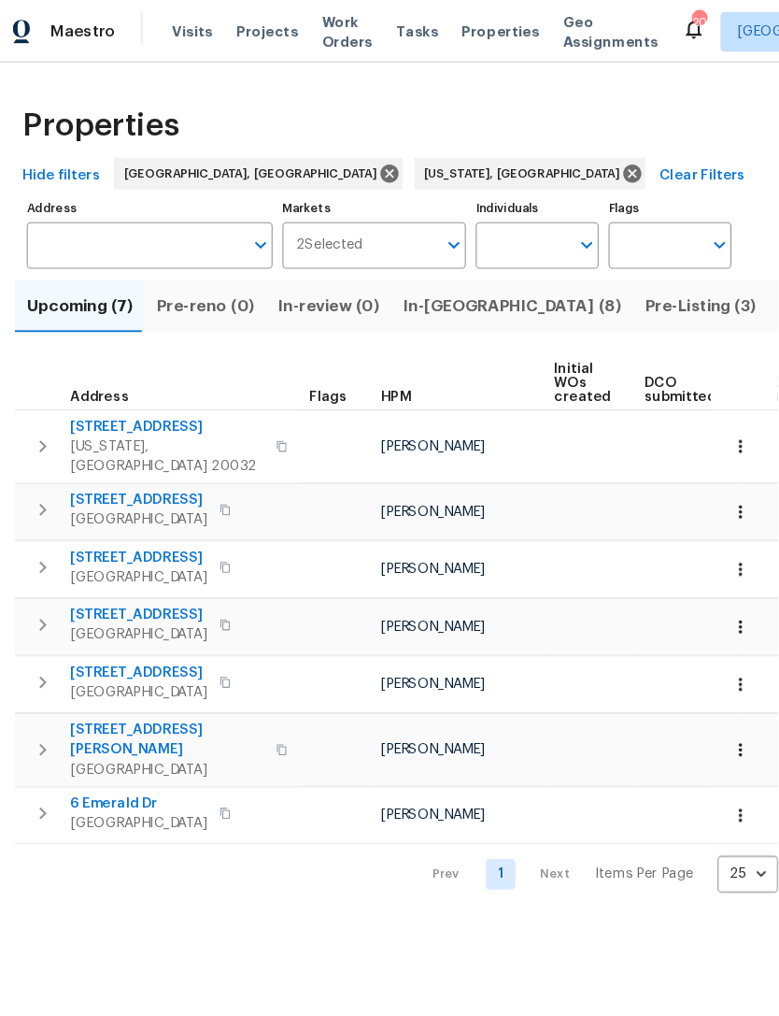
click at [62, 210] on input "Address" at bounding box center [143, 231] width 204 height 44
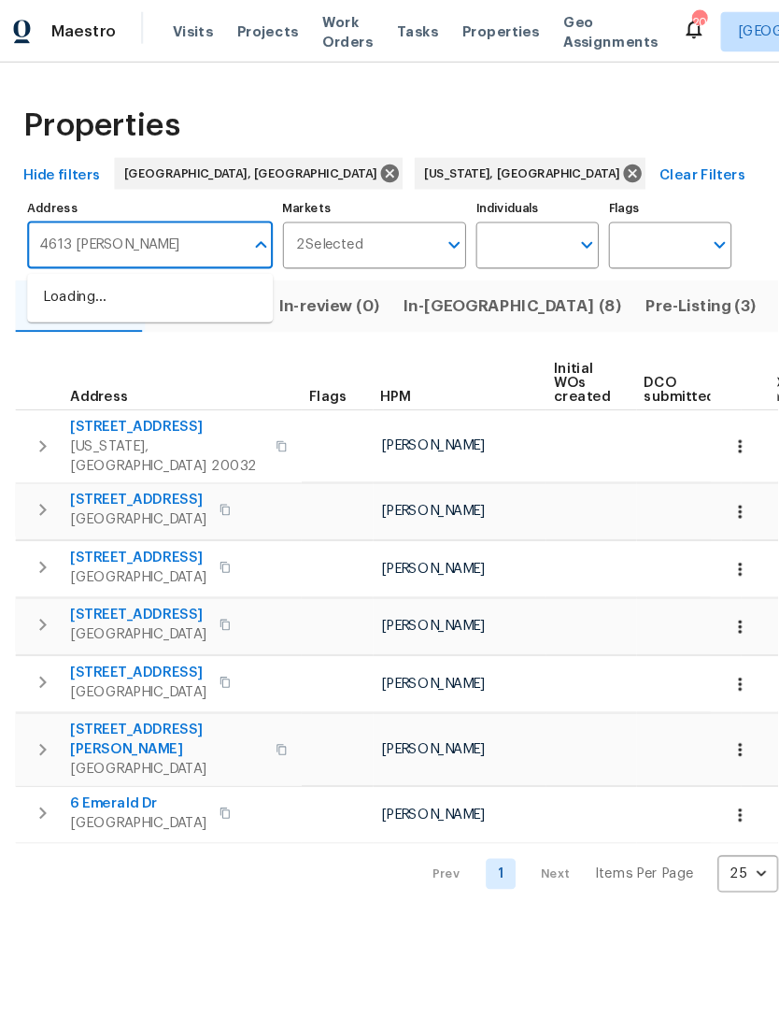
type input "4613 [PERSON_NAME]"
click at [59, 285] on li "[STREET_ADDRESS][PERSON_NAME]" at bounding box center [157, 290] width 232 height 50
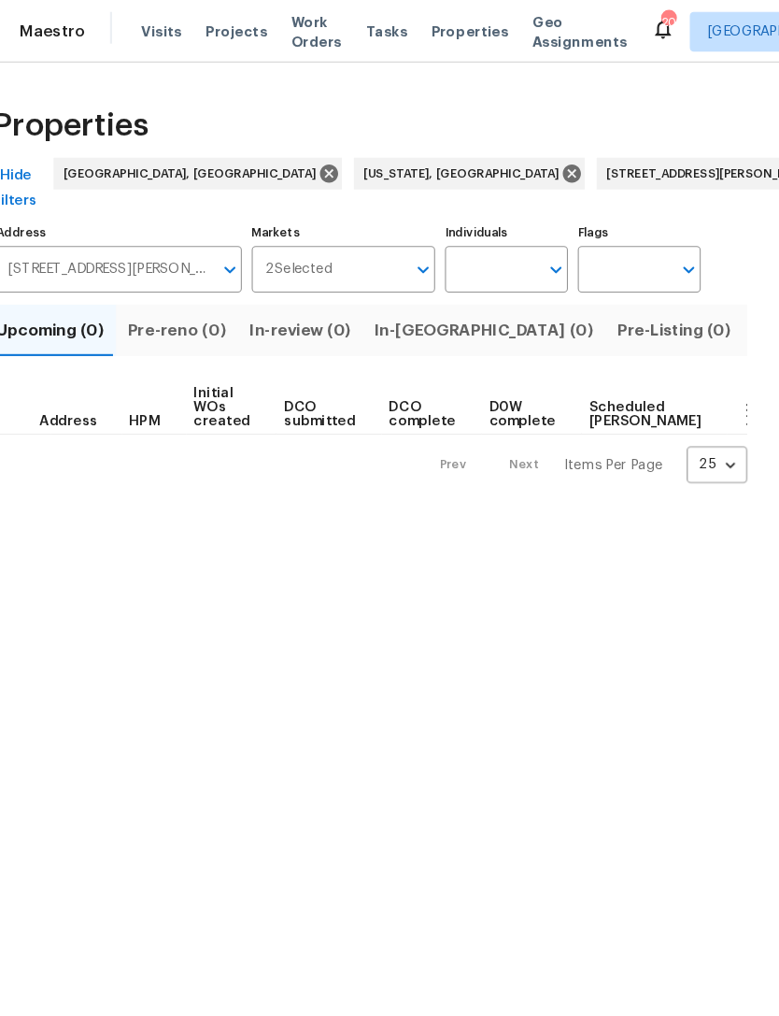
scroll to position [0, 68]
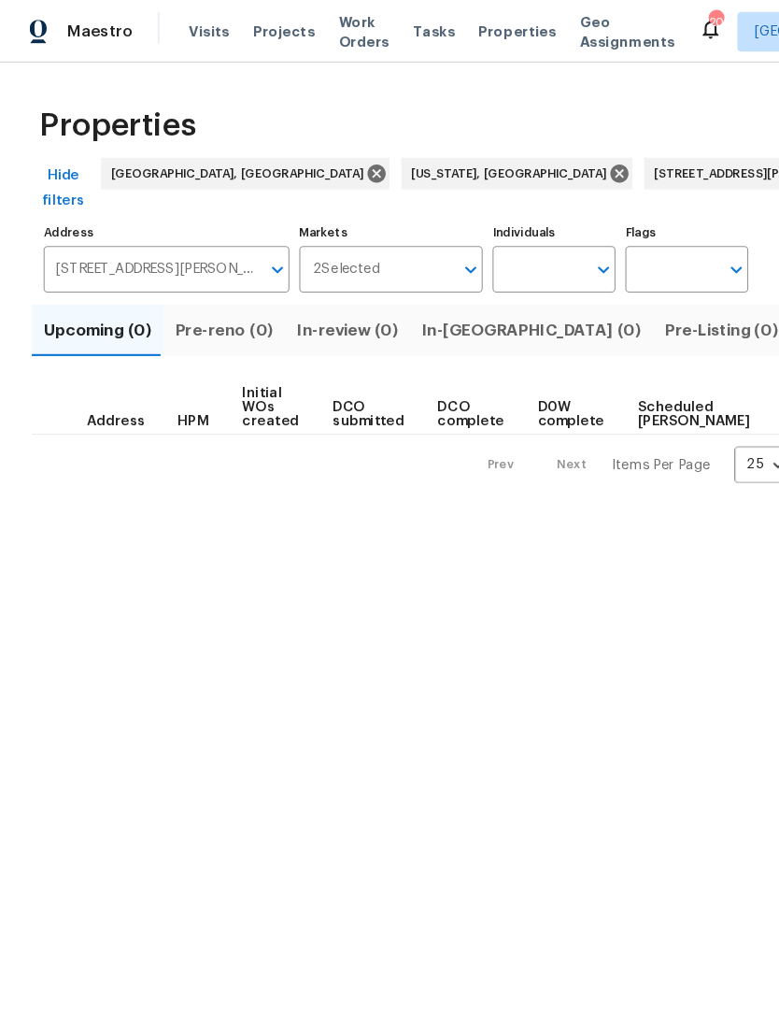
click at [232, 457] on div "Properties Hide filters [GEOGRAPHIC_DATA][US_STATE][STREET_ADDRESS][PERSON_NAME…" at bounding box center [389, 272] width 779 height 426
